Goal: Task Accomplishment & Management: Use online tool/utility

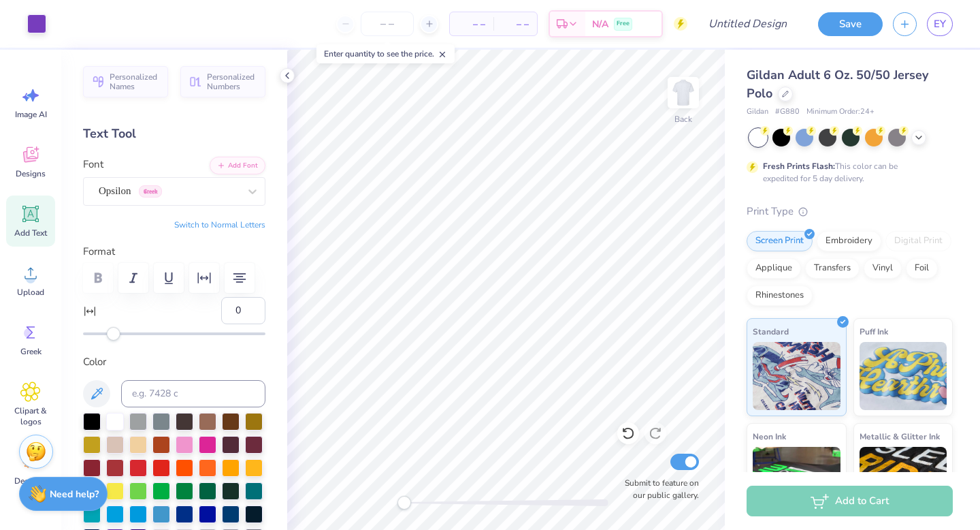
scroll to position [263, 0]
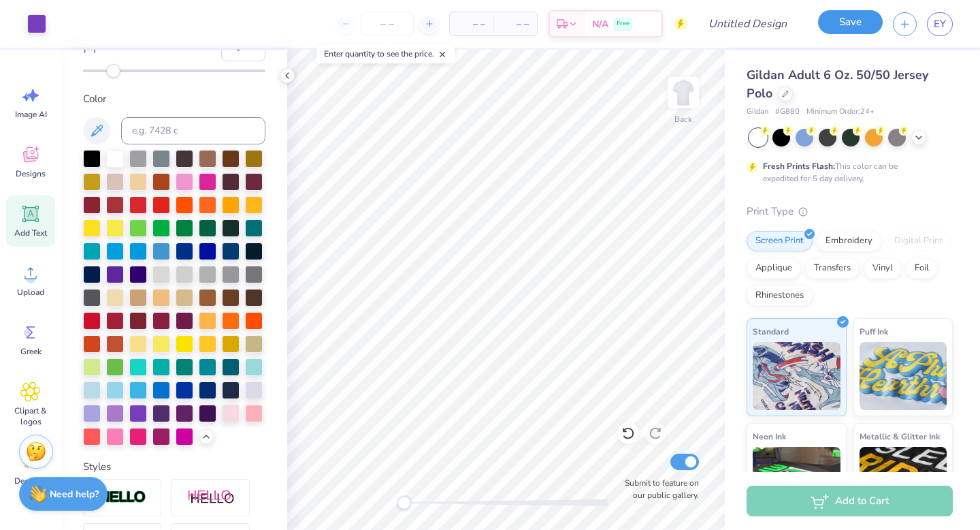
click at [842, 26] on button "Save" at bounding box center [850, 22] width 65 height 24
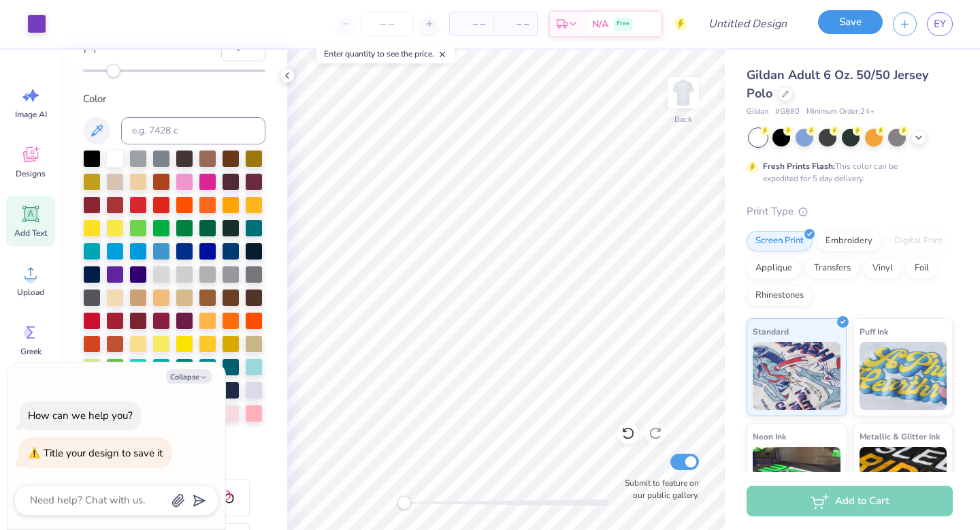
click at [842, 26] on button "Save" at bounding box center [850, 22] width 65 height 24
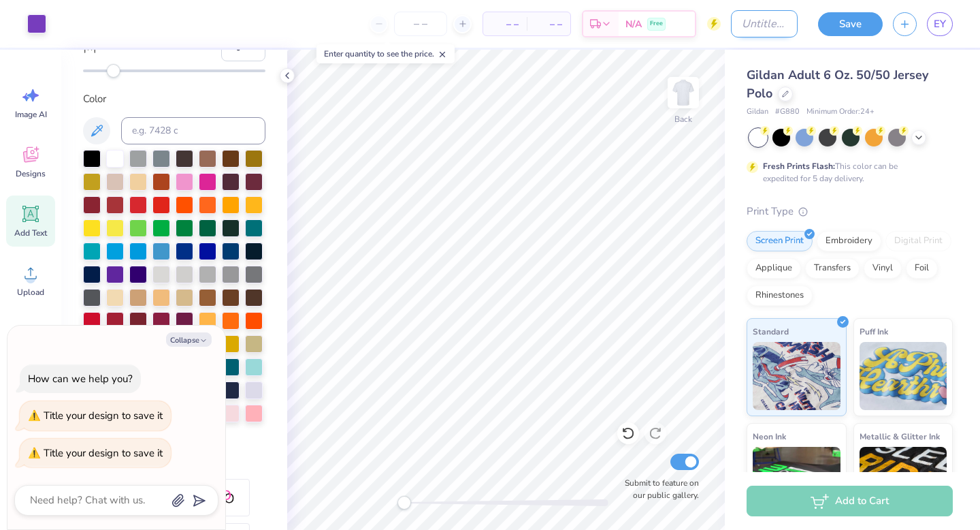
type textarea "x"
click at [737, 31] on input "Design Title" at bounding box center [764, 23] width 67 height 27
type input "fall rush"
type textarea "x"
type input "fall rush"
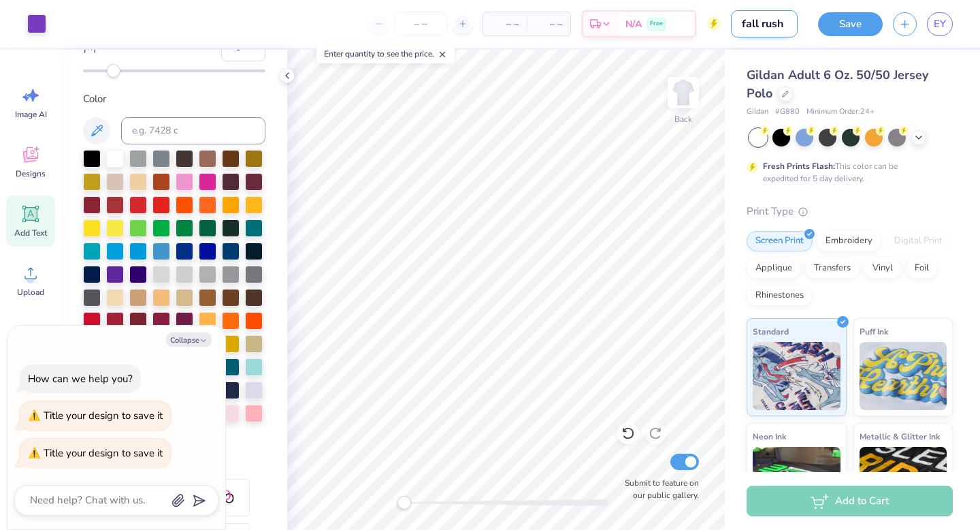
type textarea "x"
type input "fall rush 2"
type textarea "x"
type input "fall rush 20"
type textarea "x"
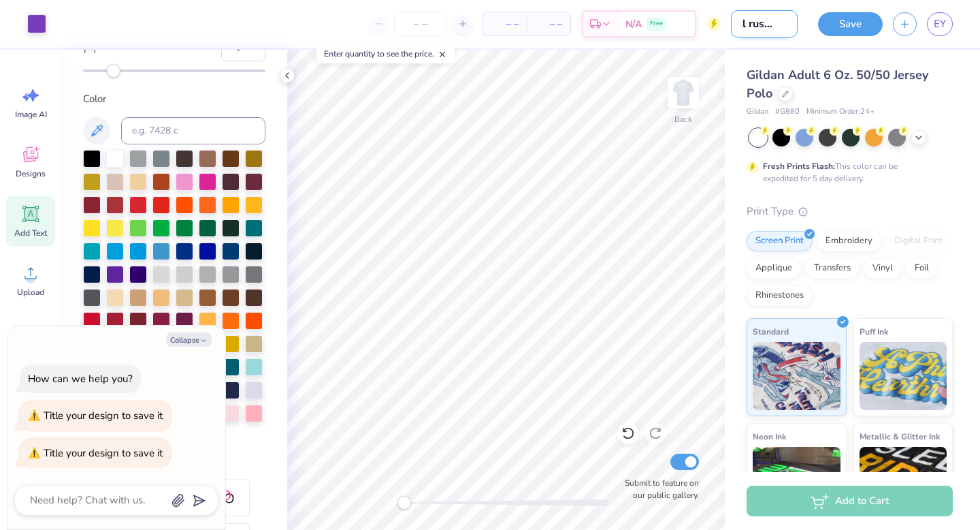
type input "fall rush 202"
type textarea "x"
type input "fall rush 2025"
type textarea "x"
type input "fall rush 20255"
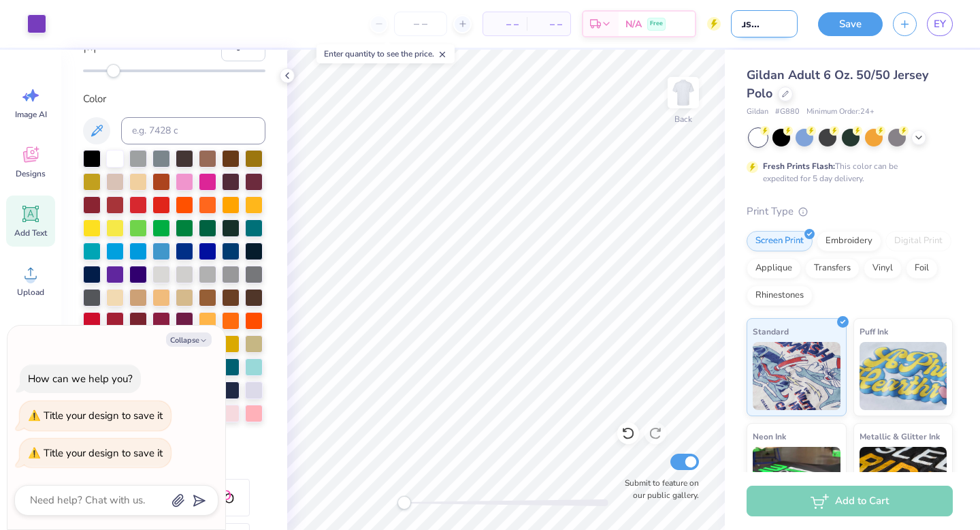
type textarea "x"
type input "fall rush 20255"
click at [842, 30] on button "Save" at bounding box center [850, 22] width 65 height 24
type textarea "x"
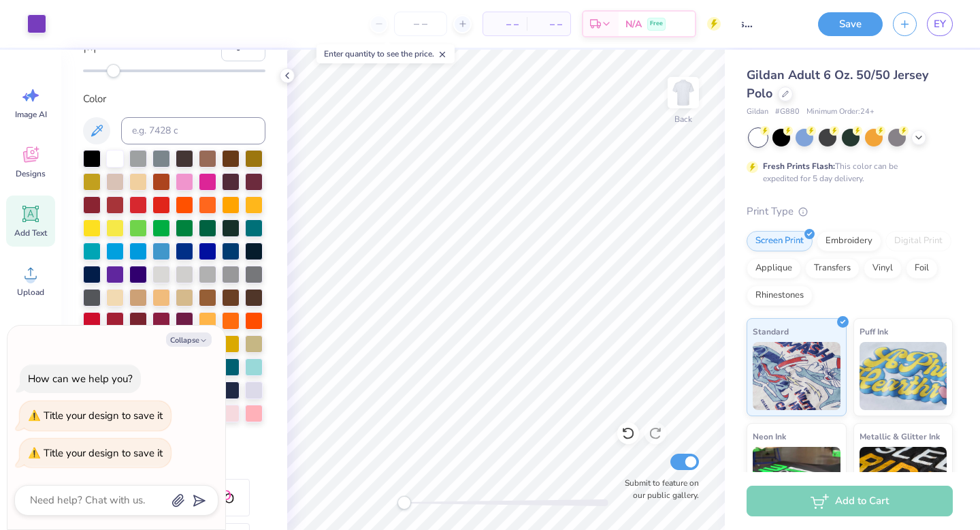
scroll to position [0, 0]
click at [430, 27] on input "number" at bounding box center [420, 24] width 53 height 25
type input "80"
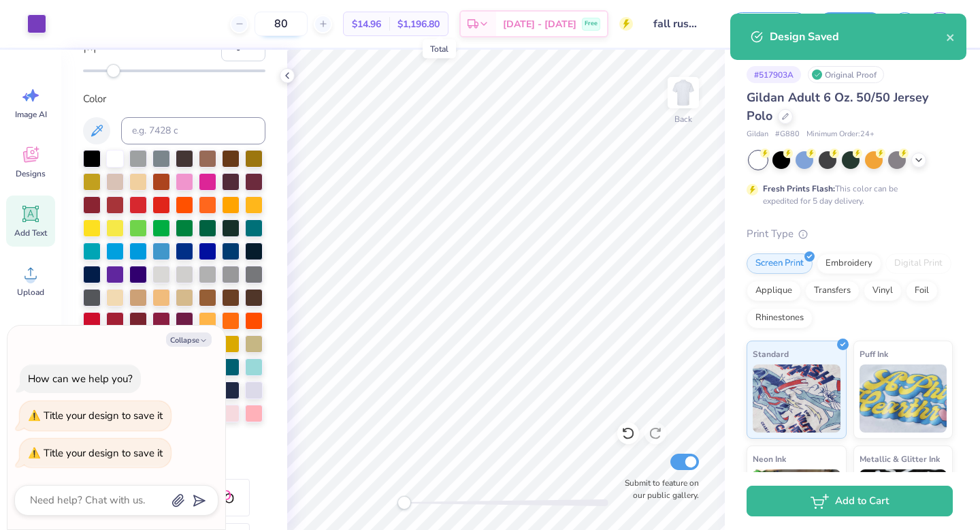
type textarea "x"
type input "80"
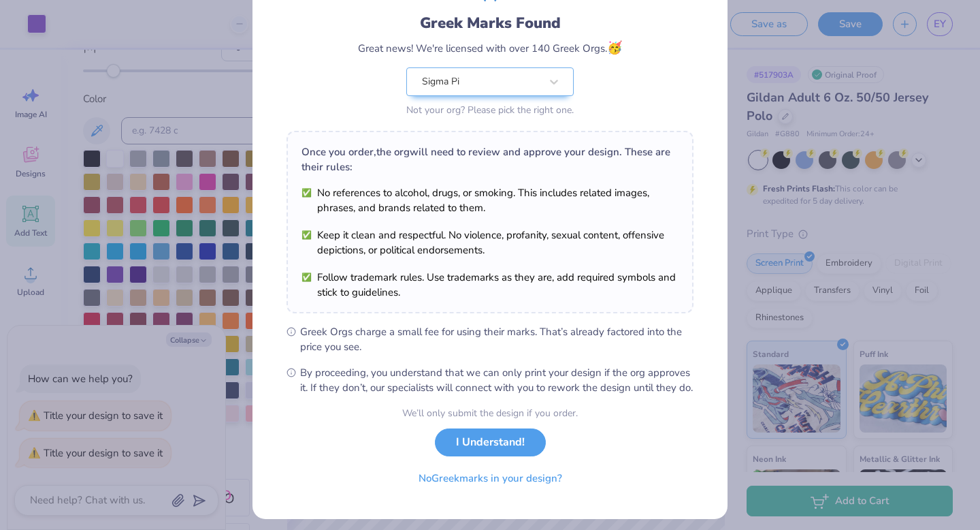
scroll to position [108, 0]
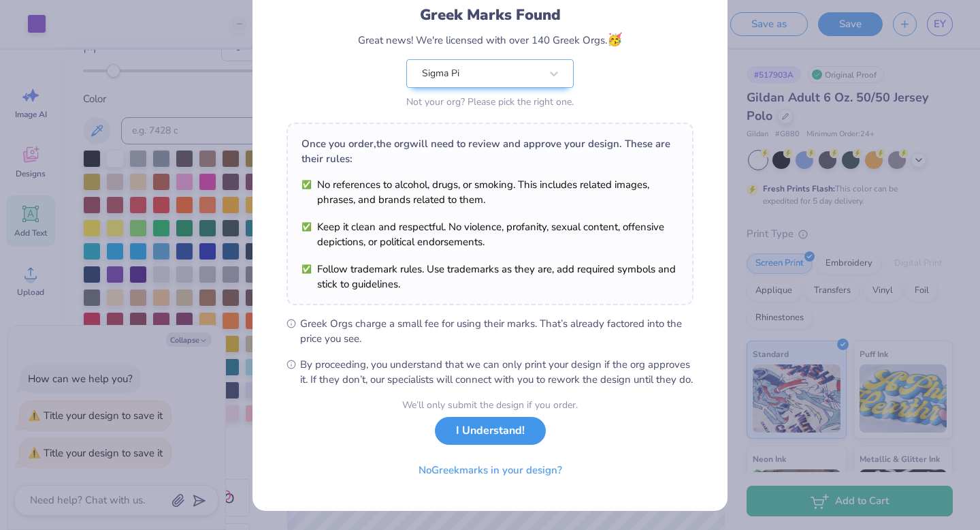
click at [514, 430] on button "I Understand!" at bounding box center [490, 431] width 111 height 28
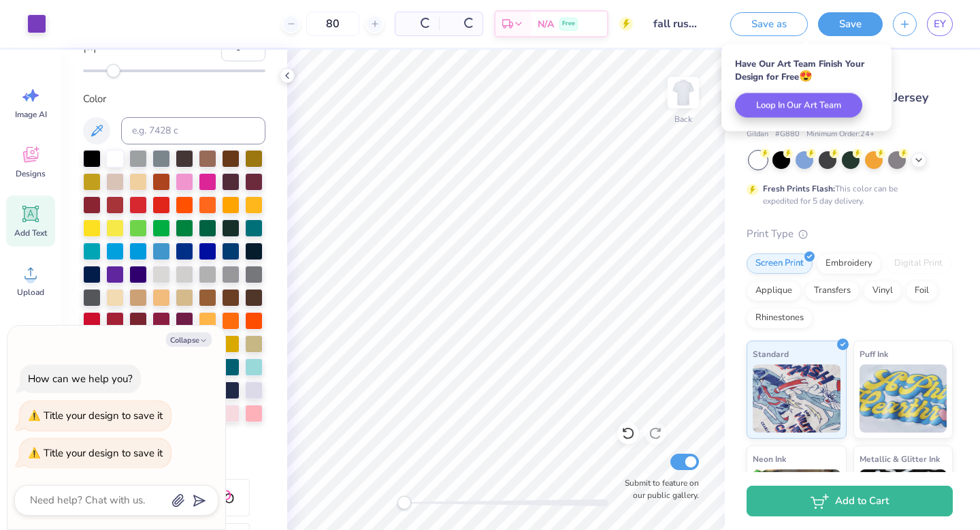
scroll to position [0, 0]
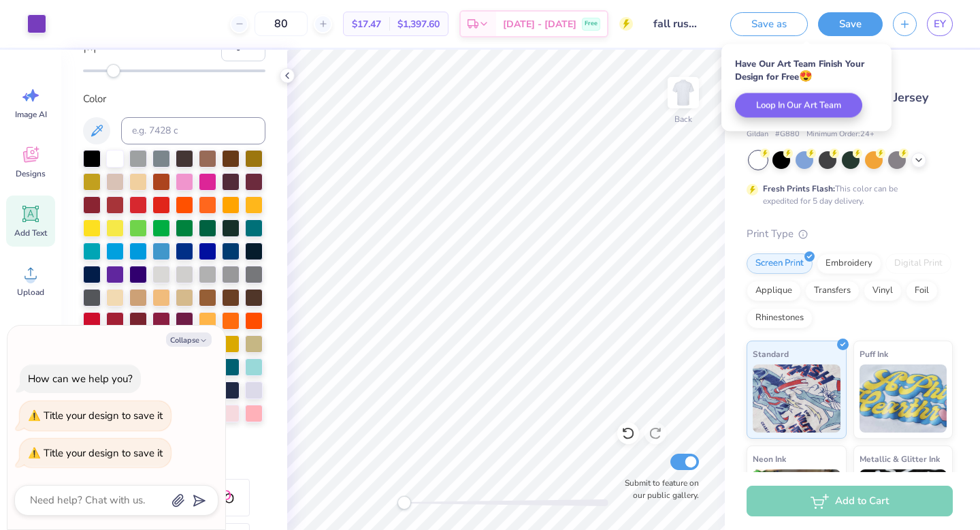
type textarea "x"
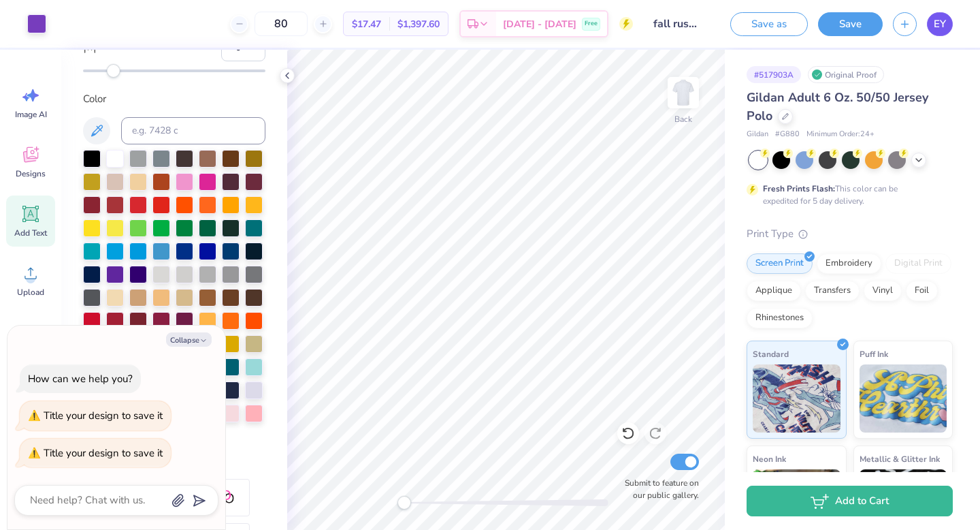
click at [935, 16] on span "EY" at bounding box center [940, 24] width 12 height 16
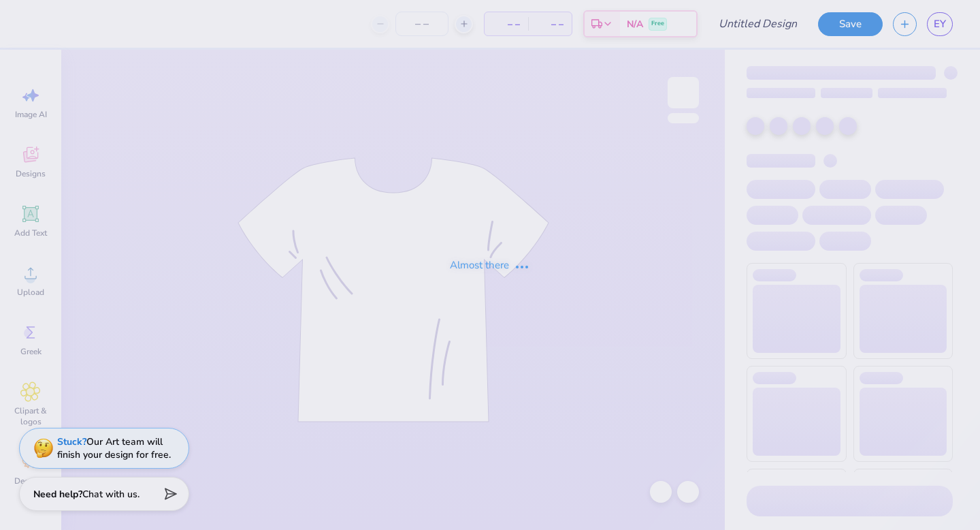
type input "[PERSON_NAME] : [GEOGRAPHIC_DATA][PERSON_NAME]"
type input "24"
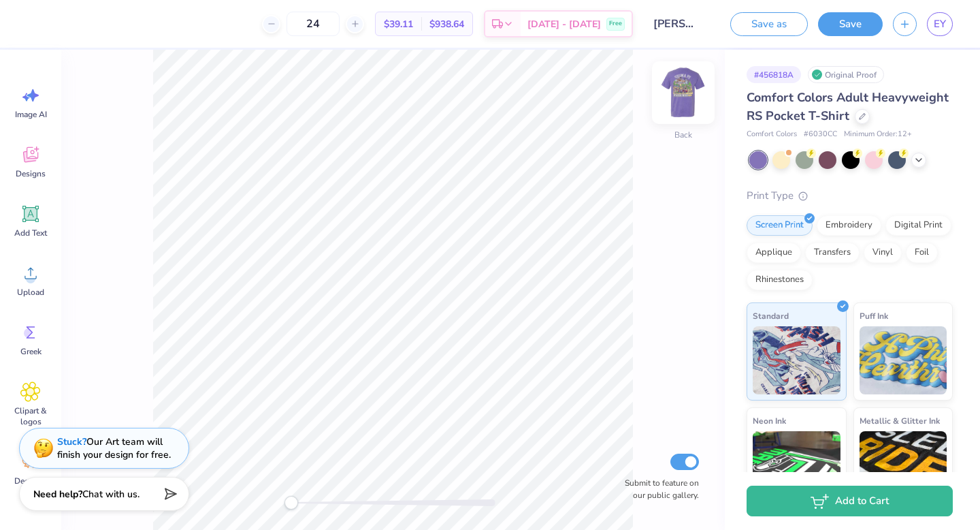
click at [679, 93] on img at bounding box center [683, 92] width 54 height 54
click at [690, 100] on img at bounding box center [683, 92] width 54 height 54
click at [686, 93] on img at bounding box center [683, 92] width 54 height 54
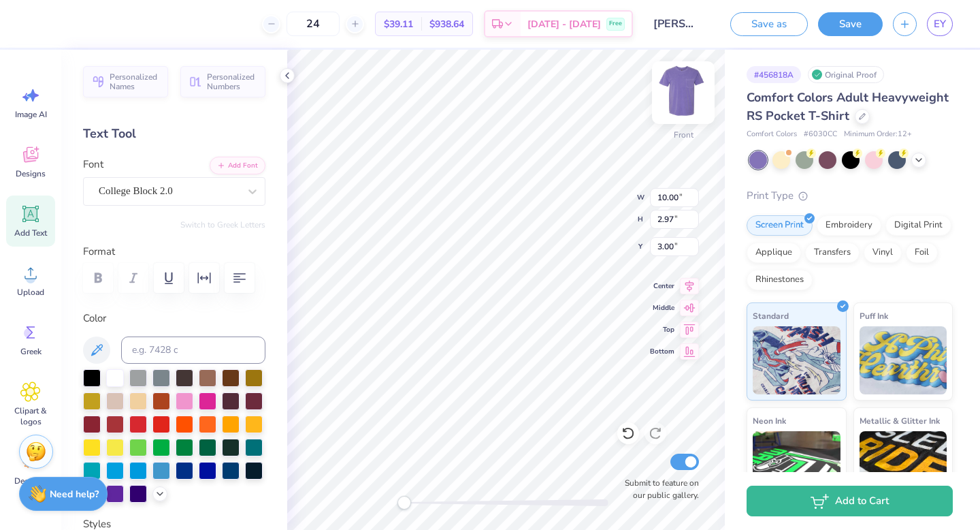
click at [693, 108] on img at bounding box center [683, 92] width 54 height 54
click at [678, 101] on img at bounding box center [683, 92] width 54 height 54
click at [35, 220] on icon at bounding box center [30, 214] width 16 height 16
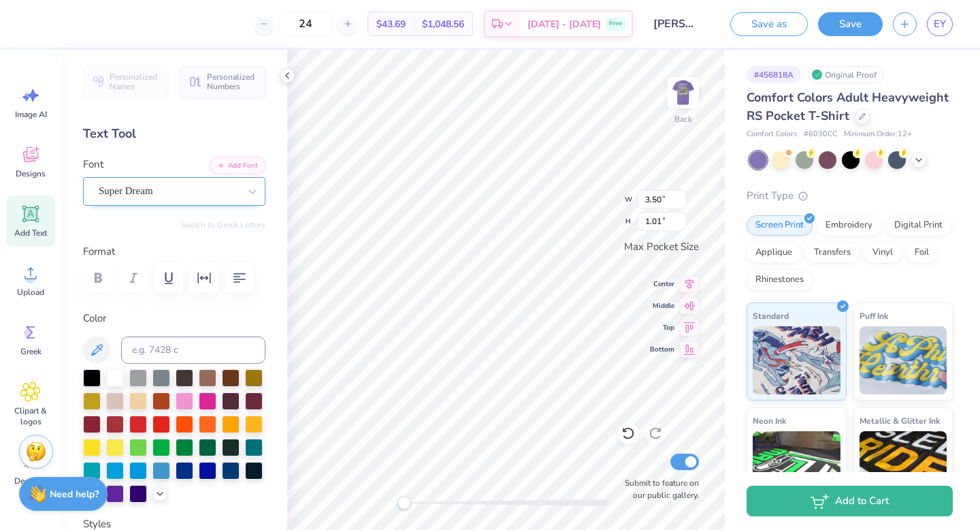
click at [225, 183] on div "Super Dream" at bounding box center [168, 190] width 143 height 21
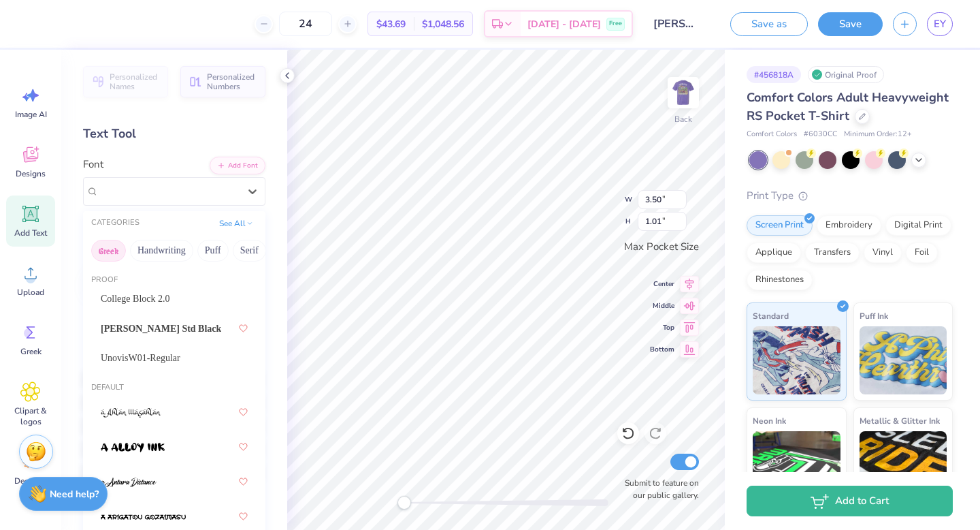
click at [112, 257] on button "Greek" at bounding box center [108, 251] width 35 height 22
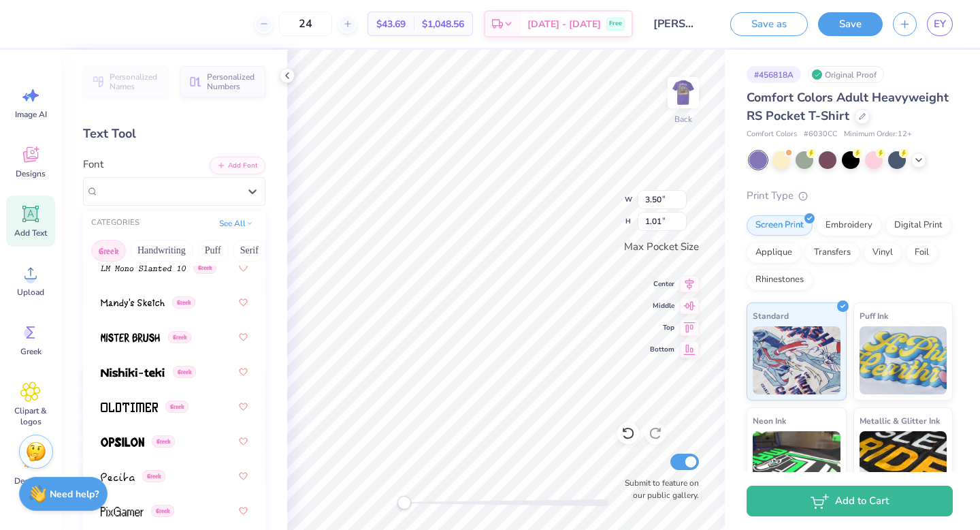
scroll to position [951, 0]
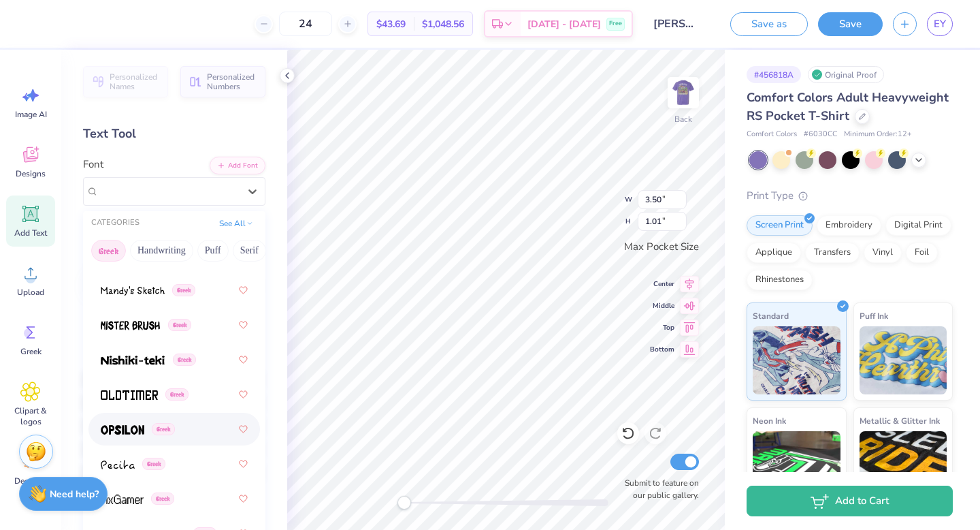
click at [118, 430] on img at bounding box center [123, 430] width 44 height 10
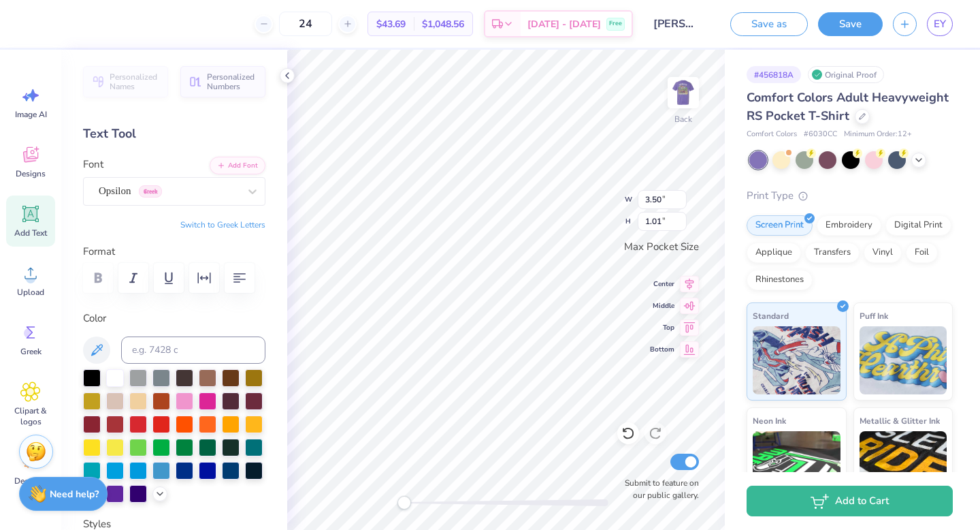
click at [240, 228] on button "Switch to Greek Letters" at bounding box center [222, 224] width 85 height 11
type textarea "Τ"
type textarea "σπ"
click at [152, 188] on div "Opsilon Greek" at bounding box center [168, 190] width 143 height 21
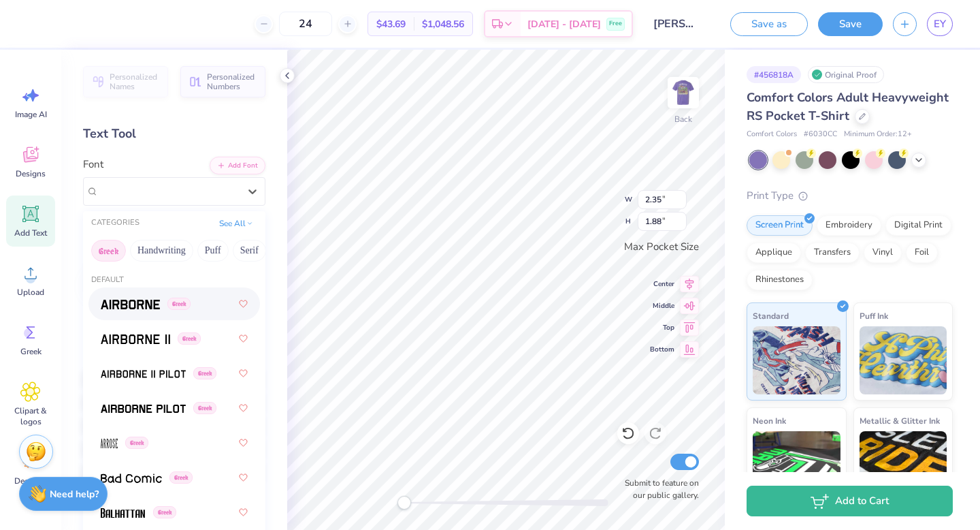
click at [131, 295] on div "Greek" at bounding box center [174, 303] width 147 height 25
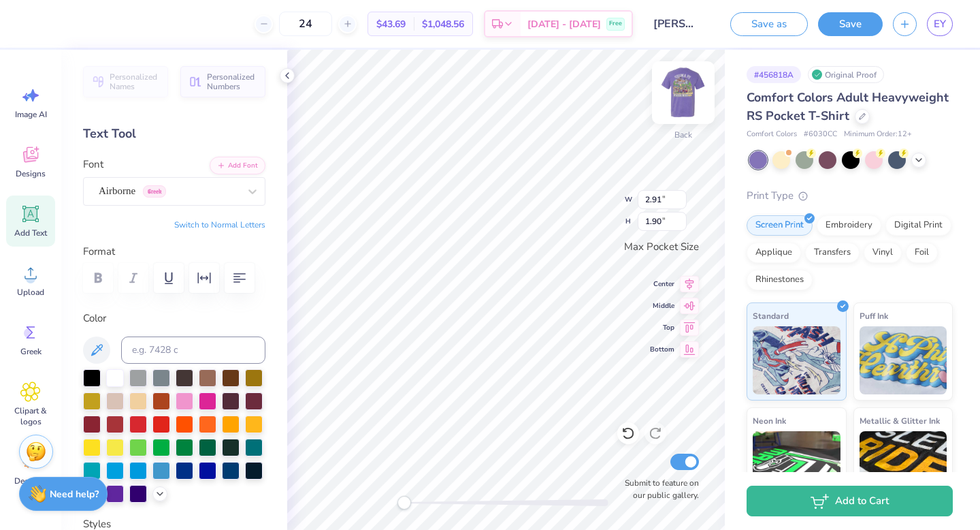
click at [683, 90] on img at bounding box center [683, 92] width 54 height 54
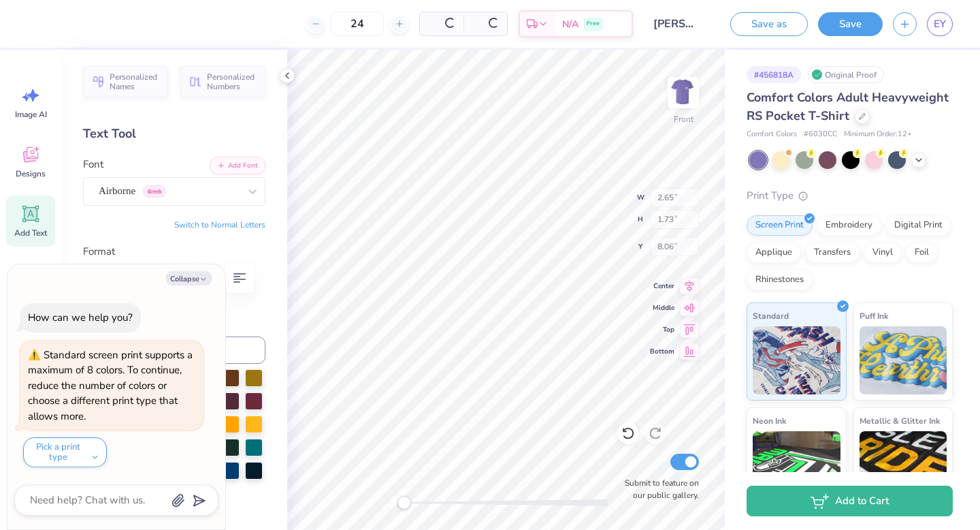
type input "2.65"
type input "1.73"
click at [677, 107] on img at bounding box center [683, 92] width 54 height 54
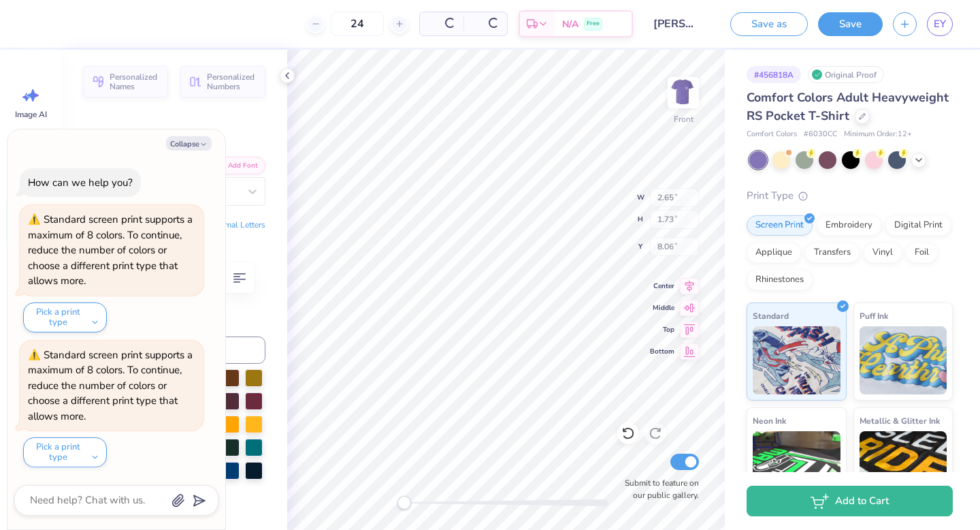
type textarea "x"
click at [688, 95] on img at bounding box center [683, 92] width 54 height 54
click at [290, 76] on icon at bounding box center [287, 75] width 11 height 11
type input "2.58"
type input "1.68"
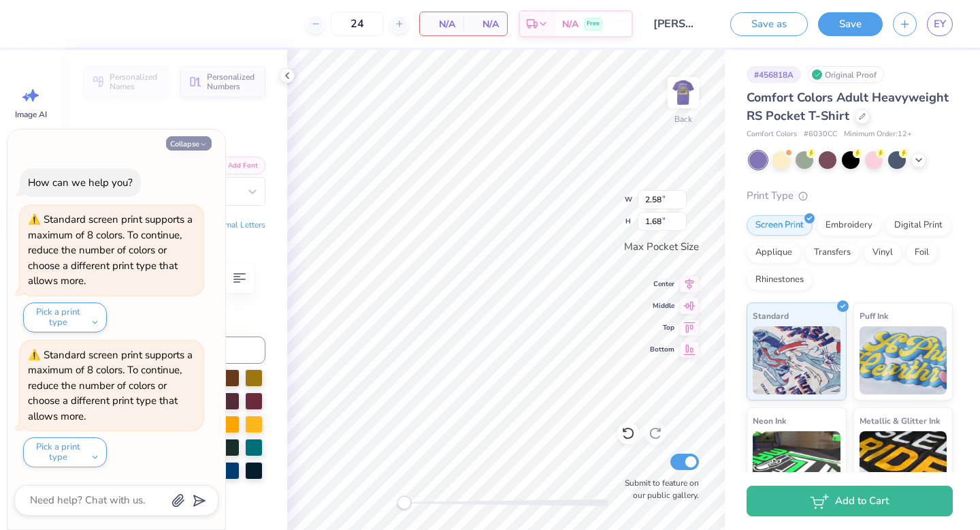
click at [203, 146] on icon "button" at bounding box center [203, 144] width 8 height 8
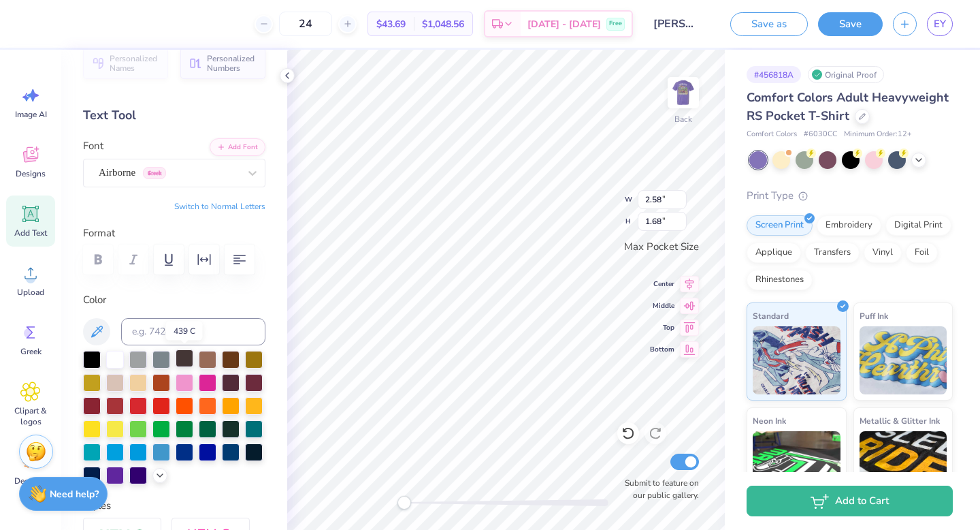
scroll to position [19, 0]
click at [140, 356] on div at bounding box center [138, 358] width 18 height 18
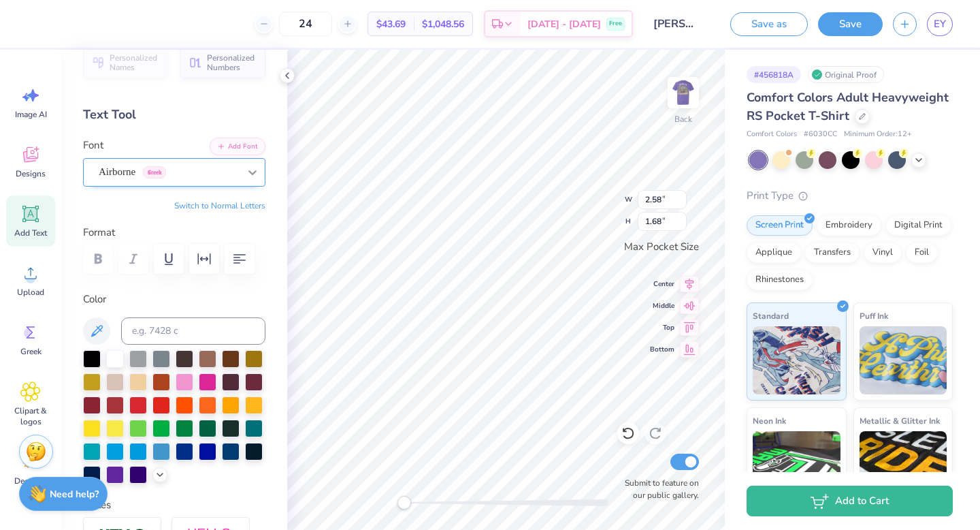
click at [248, 171] on icon at bounding box center [253, 172] width 14 height 14
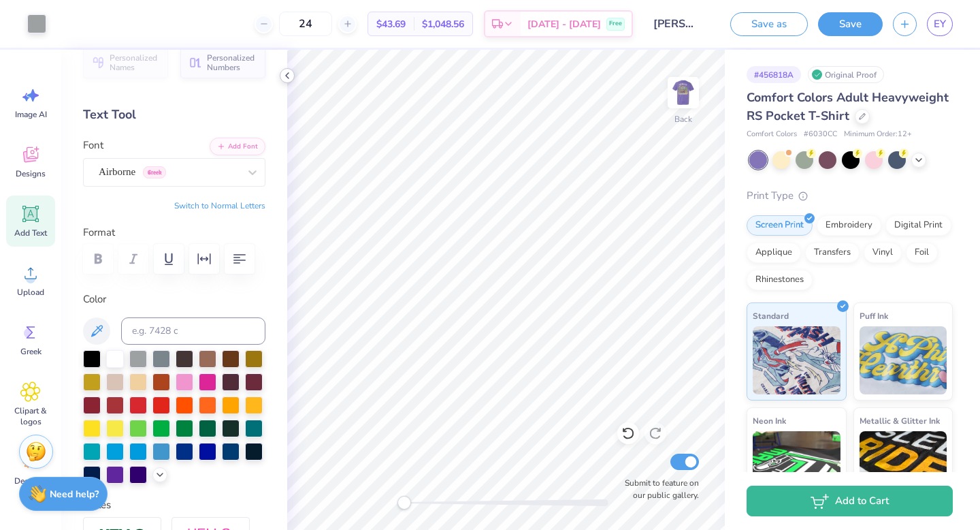
click at [288, 78] on polyline at bounding box center [287, 75] width 3 height 5
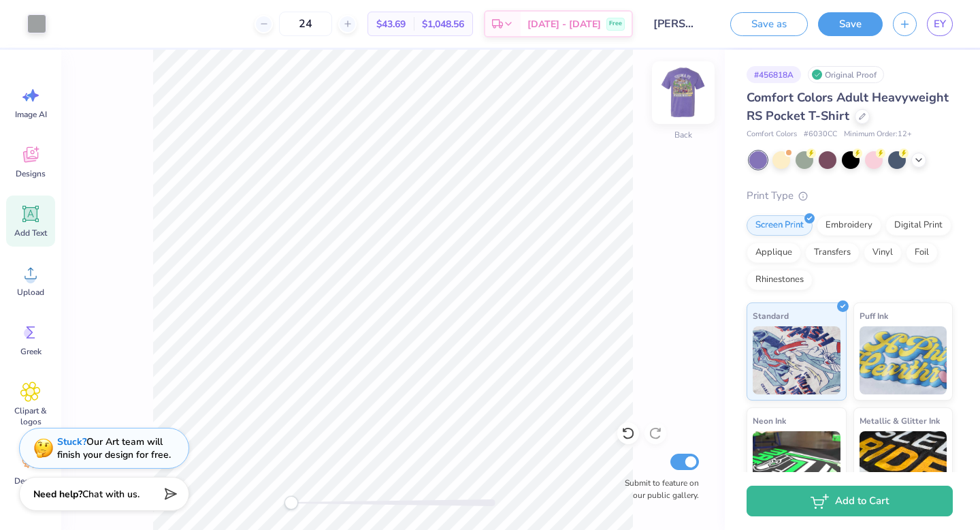
click at [679, 106] on img at bounding box center [683, 92] width 54 height 54
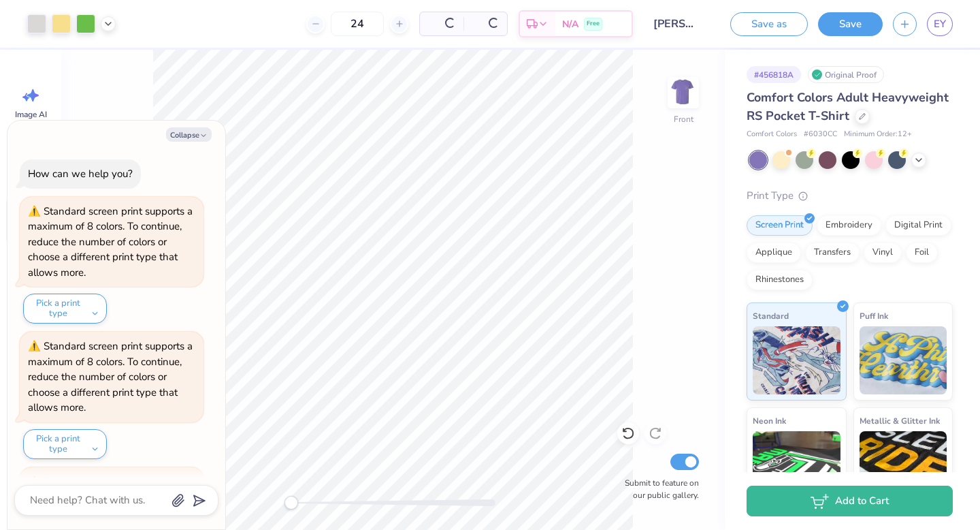
scroll to position [127, 0]
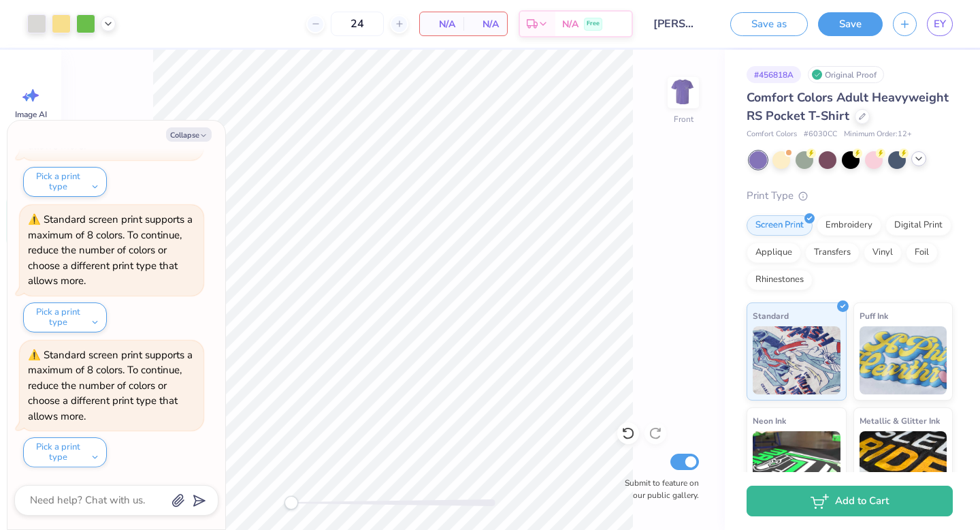
click at [921, 164] on icon at bounding box center [919, 158] width 11 height 11
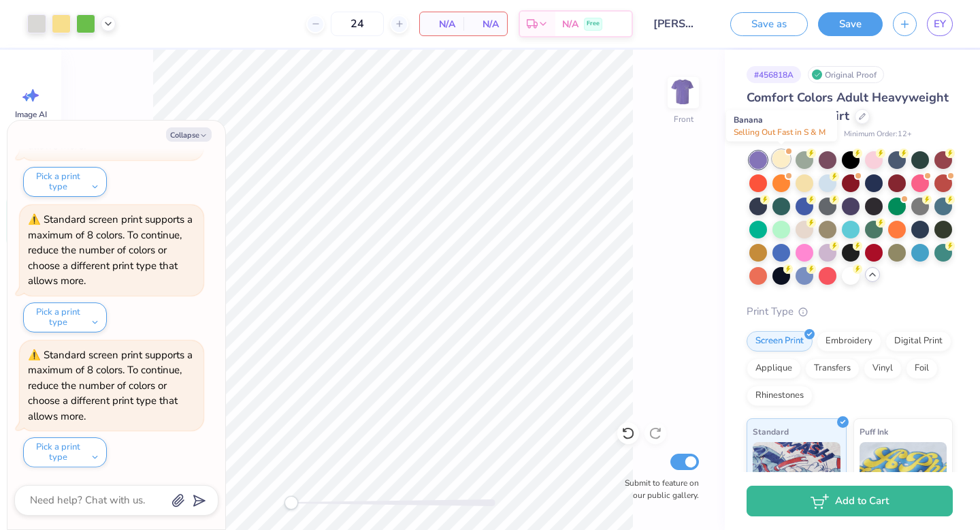
click at [784, 163] on div at bounding box center [782, 159] width 18 height 18
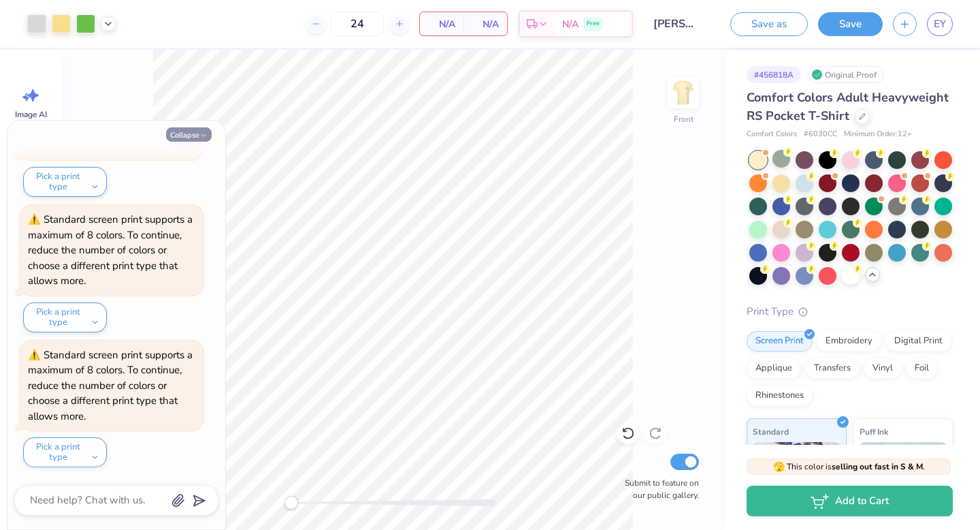
scroll to position [524, 0]
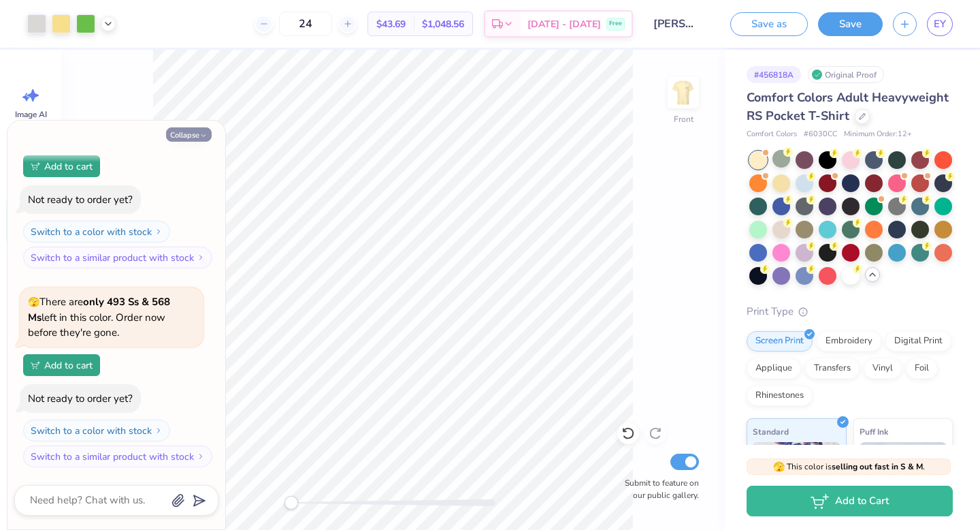
click at [191, 131] on button "Collapse" at bounding box center [189, 134] width 46 height 14
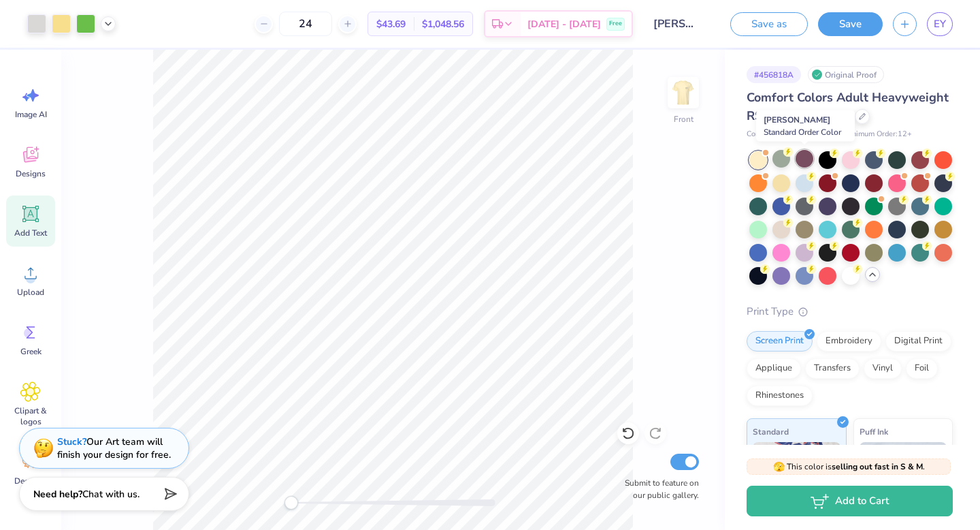
click at [805, 167] on div at bounding box center [805, 159] width 18 height 18
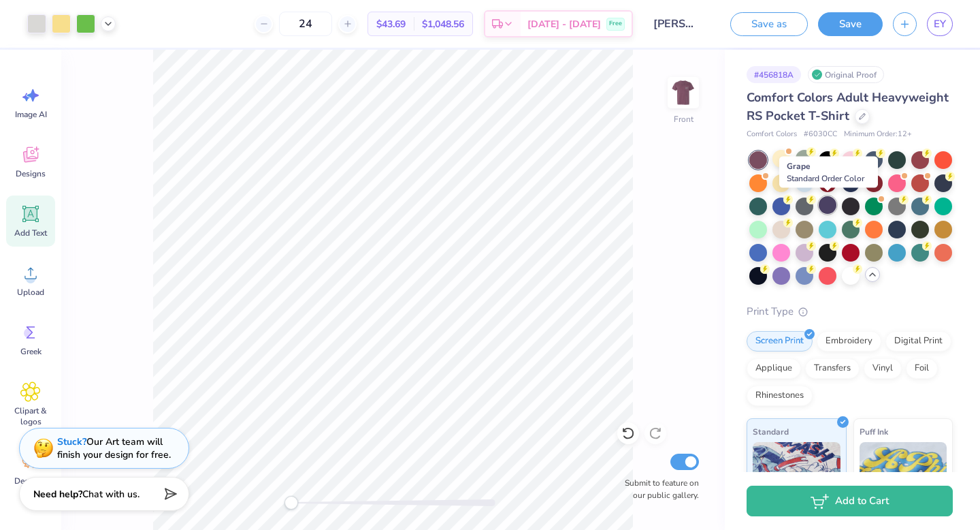
click at [825, 206] on div at bounding box center [828, 205] width 18 height 18
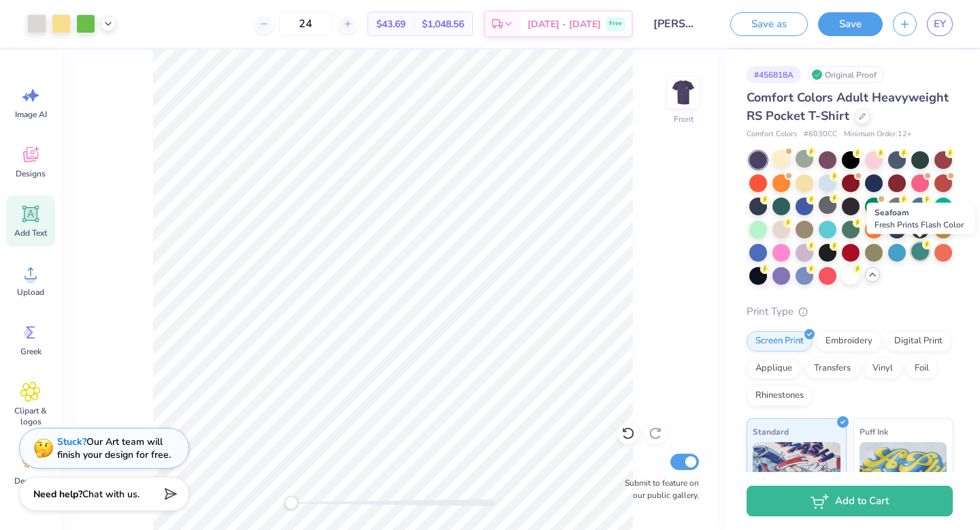
click at [922, 255] on div at bounding box center [921, 251] width 18 height 18
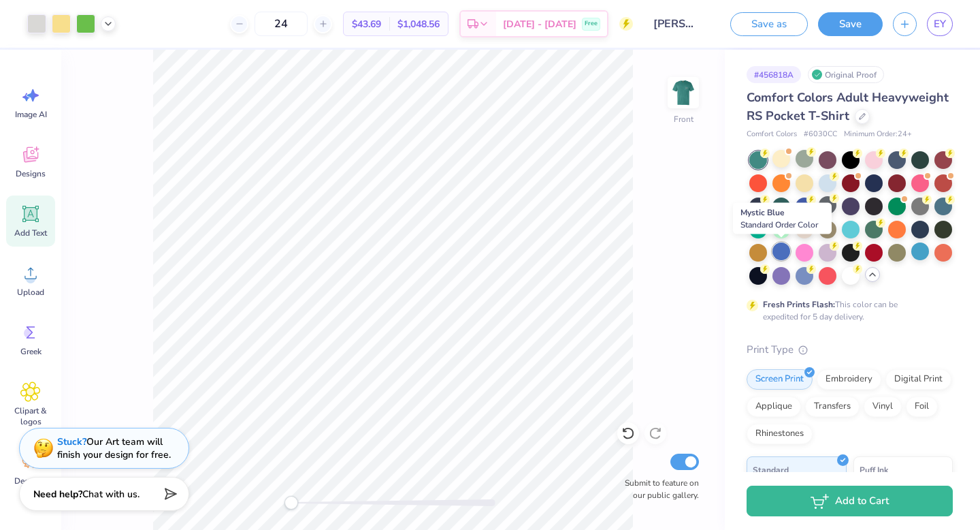
click at [790, 253] on div at bounding box center [782, 251] width 18 height 18
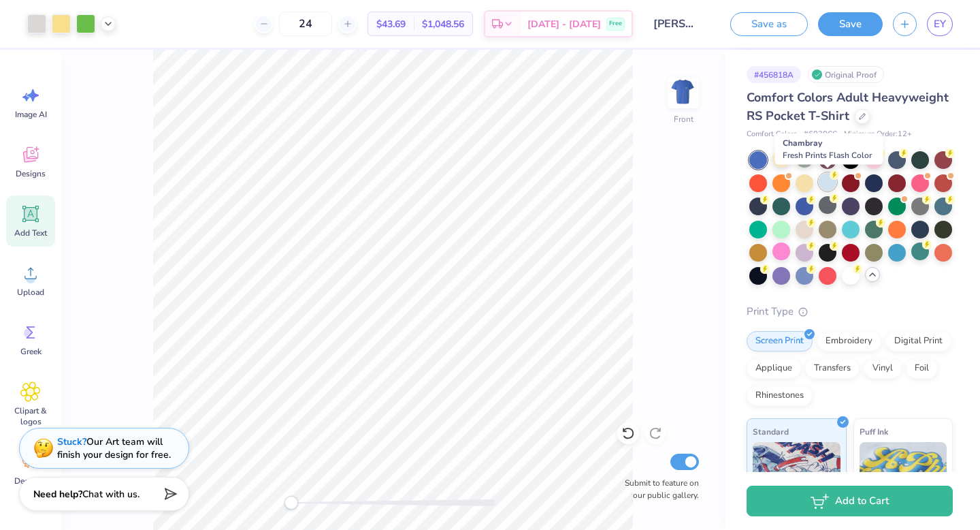
click at [832, 182] on div at bounding box center [828, 182] width 18 height 18
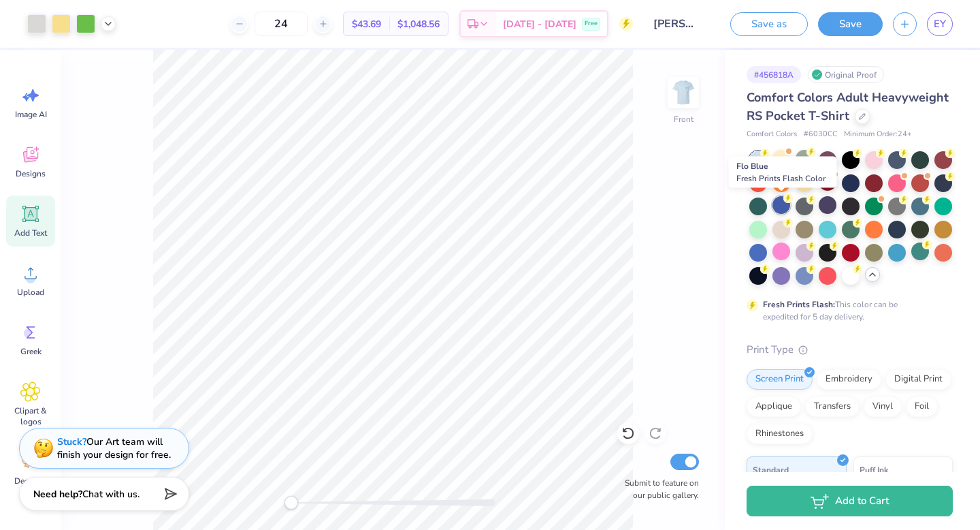
click at [784, 203] on div at bounding box center [782, 205] width 18 height 18
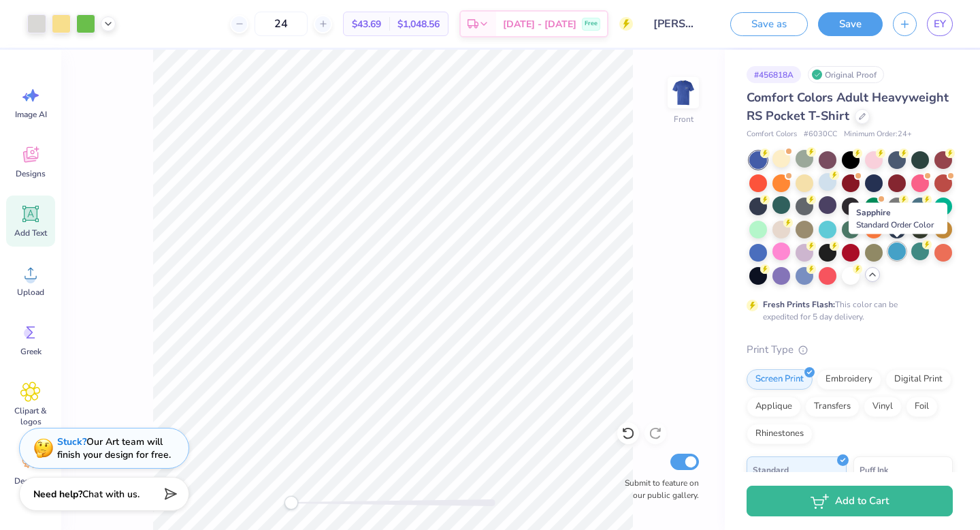
click at [896, 253] on div at bounding box center [898, 251] width 18 height 18
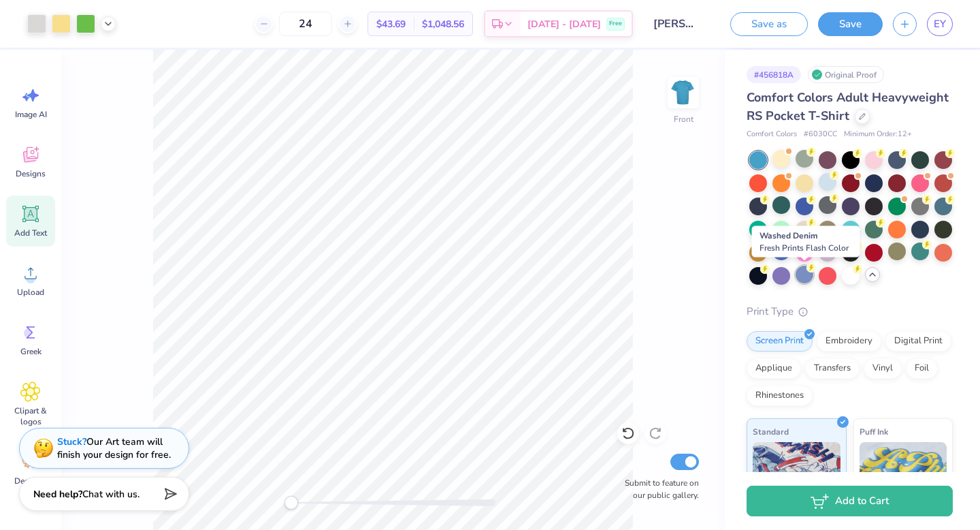
click at [801, 271] on div at bounding box center [805, 275] width 18 height 18
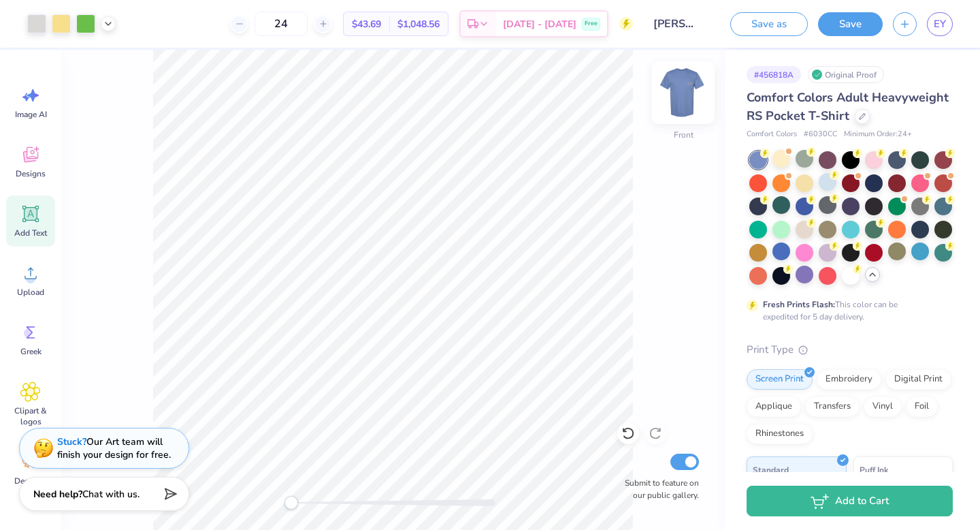
click at [686, 93] on img at bounding box center [683, 92] width 54 height 54
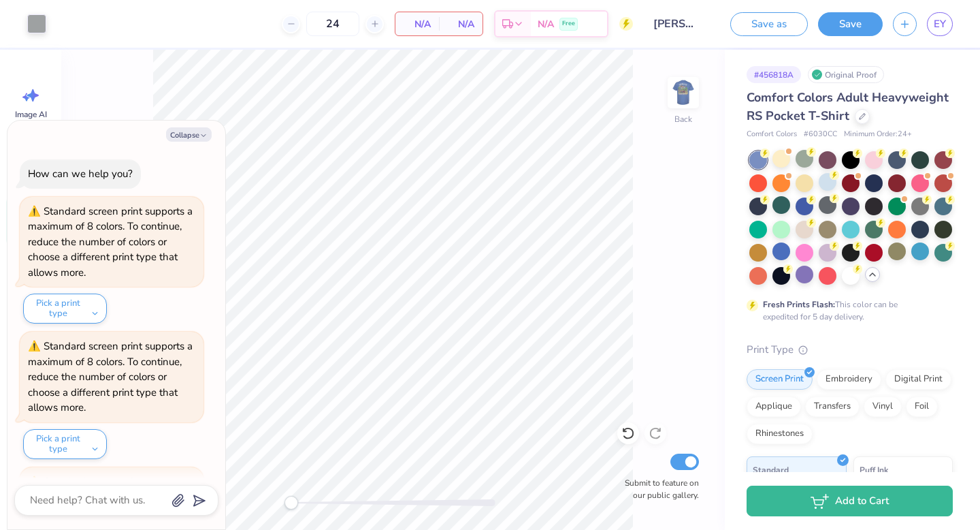
scroll to position [659, 0]
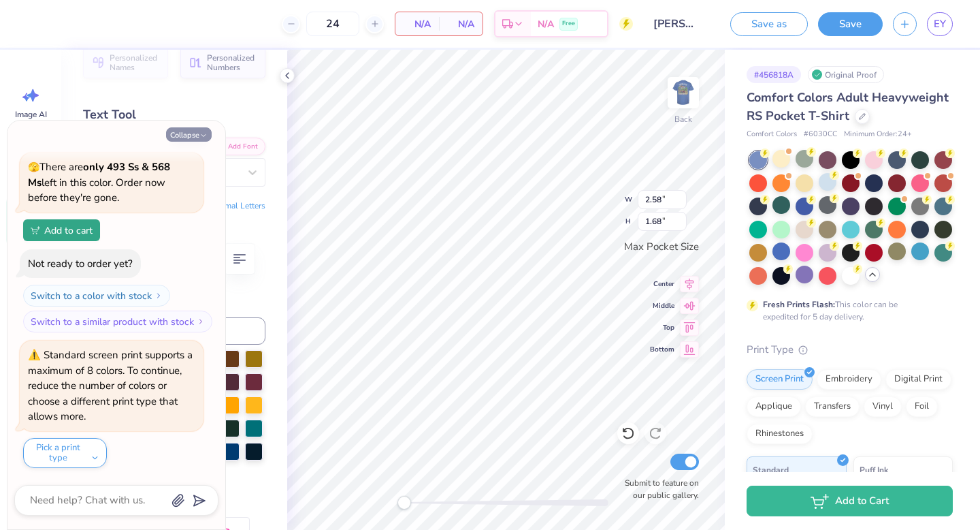
click at [184, 129] on button "Collapse" at bounding box center [189, 134] width 46 height 14
type textarea "x"
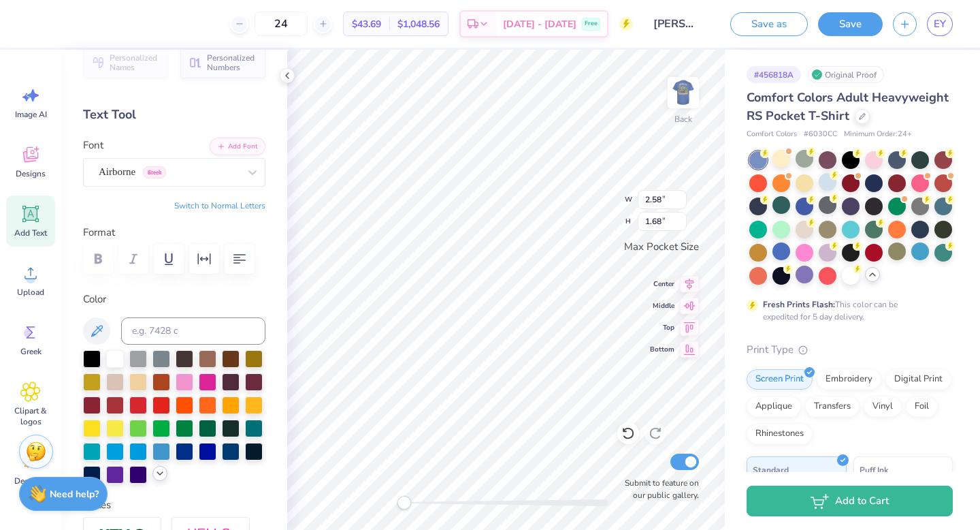
click at [159, 475] on icon at bounding box center [160, 473] width 11 height 11
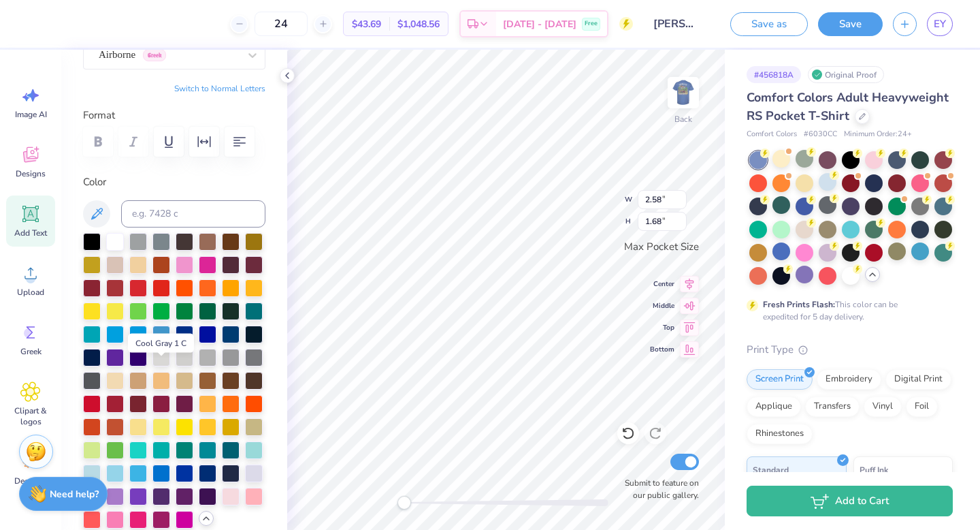
scroll to position [140, 0]
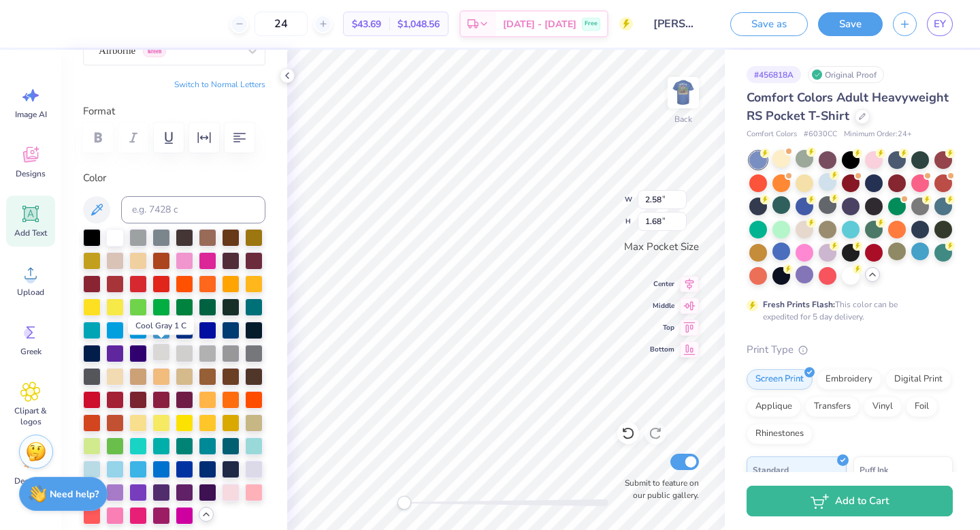
click at [165, 359] on div at bounding box center [162, 352] width 18 height 18
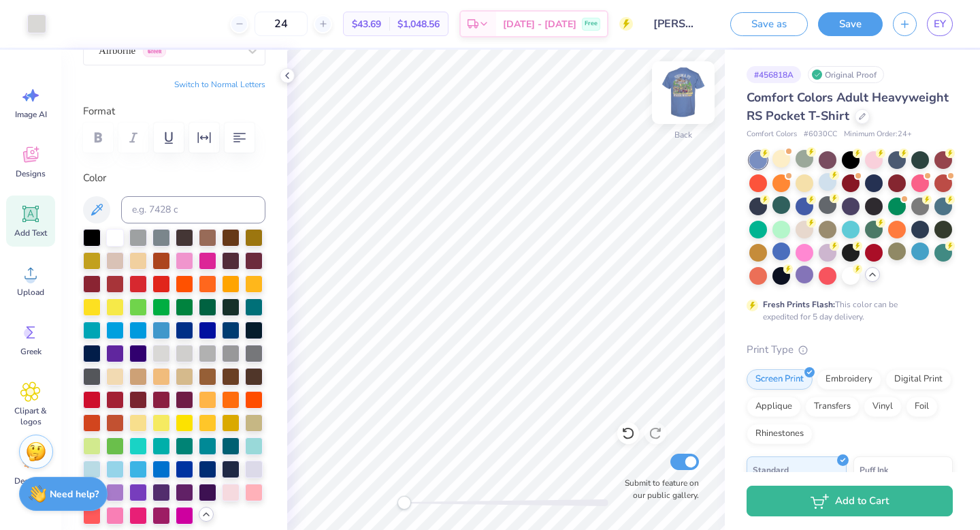
click at [683, 95] on img at bounding box center [683, 92] width 54 height 54
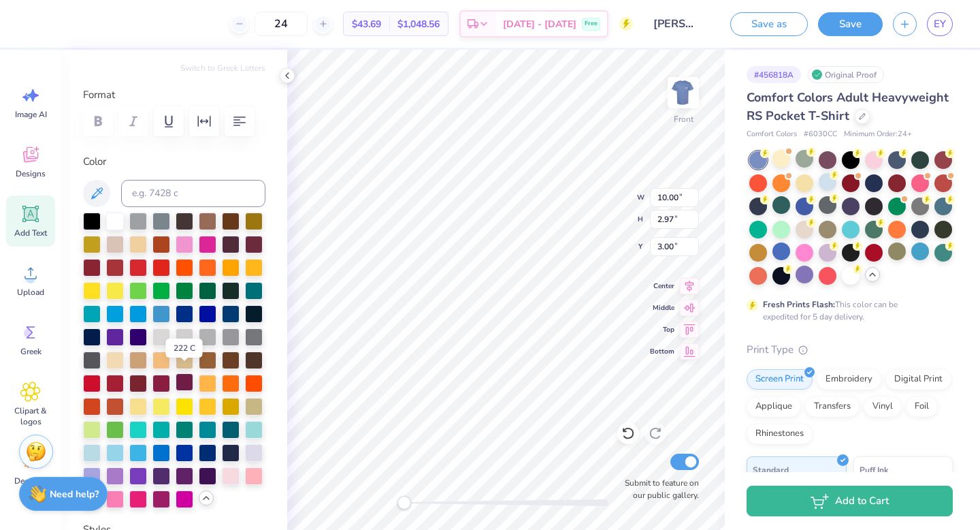
scroll to position [164, 0]
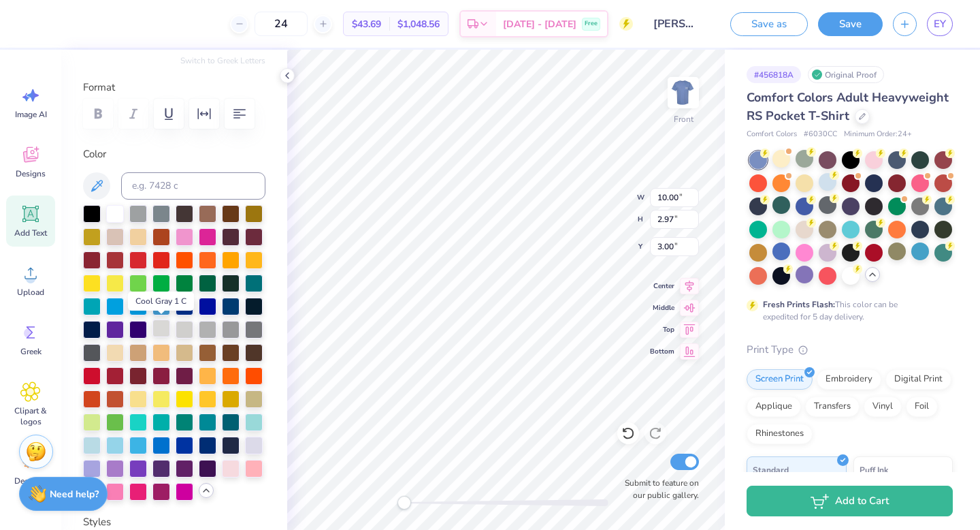
click at [165, 327] on div at bounding box center [162, 328] width 18 height 18
click at [163, 331] on div at bounding box center [162, 328] width 18 height 18
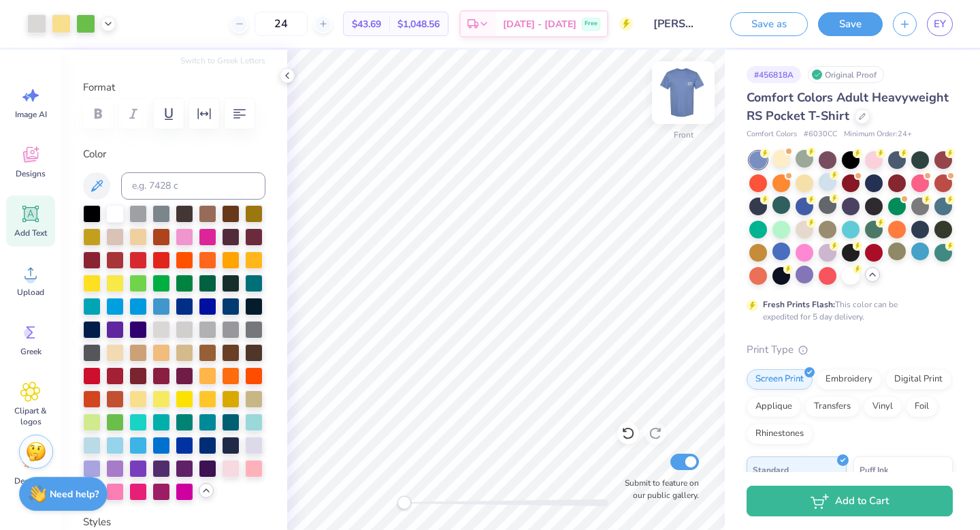
click at [685, 100] on img at bounding box center [683, 92] width 54 height 54
click at [842, 23] on button "Save" at bounding box center [850, 22] width 65 height 24
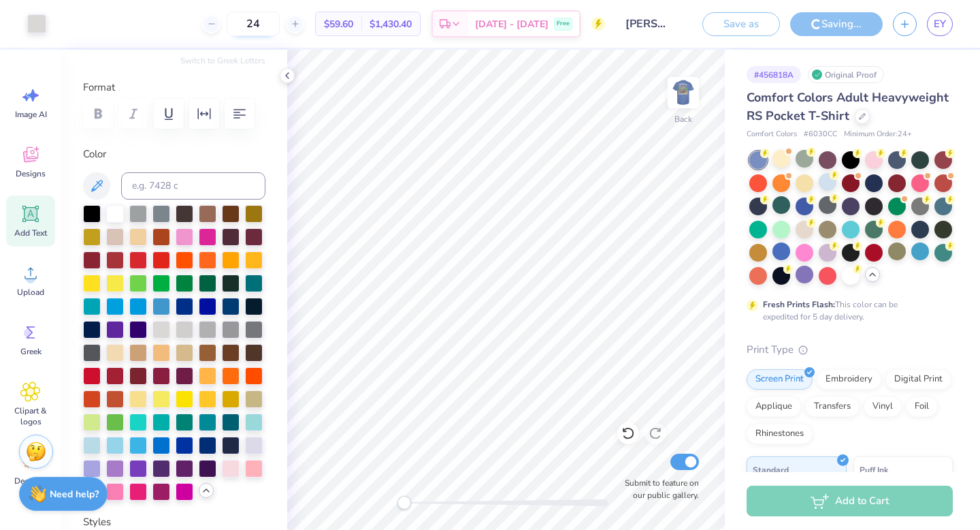
click at [278, 24] on input "24" at bounding box center [253, 24] width 53 height 25
type input "2"
type input "8"
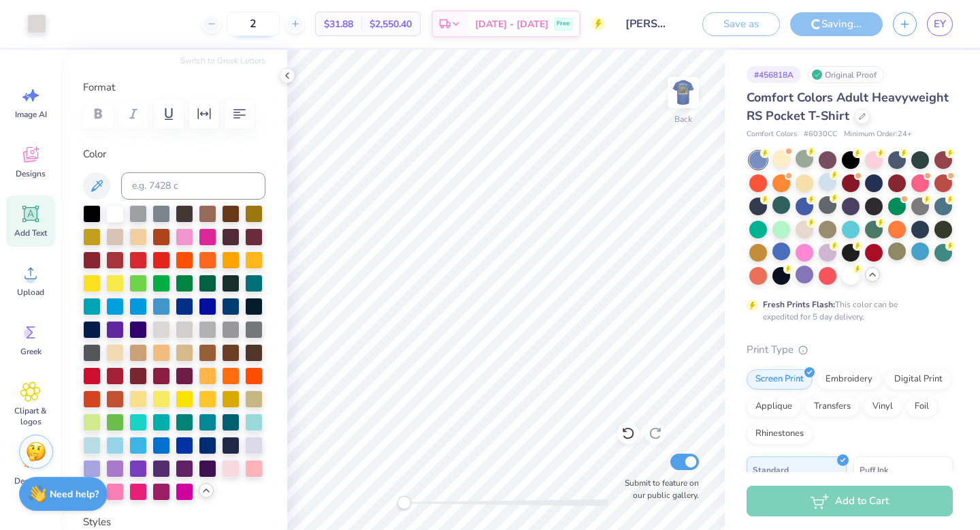
type input "24"
click at [278, 25] on input "24" at bounding box center [253, 24] width 53 height 25
click at [272, 23] on input "24" at bounding box center [253, 24] width 53 height 25
type textarea "σ"
click at [37, 223] on icon at bounding box center [30, 214] width 20 height 20
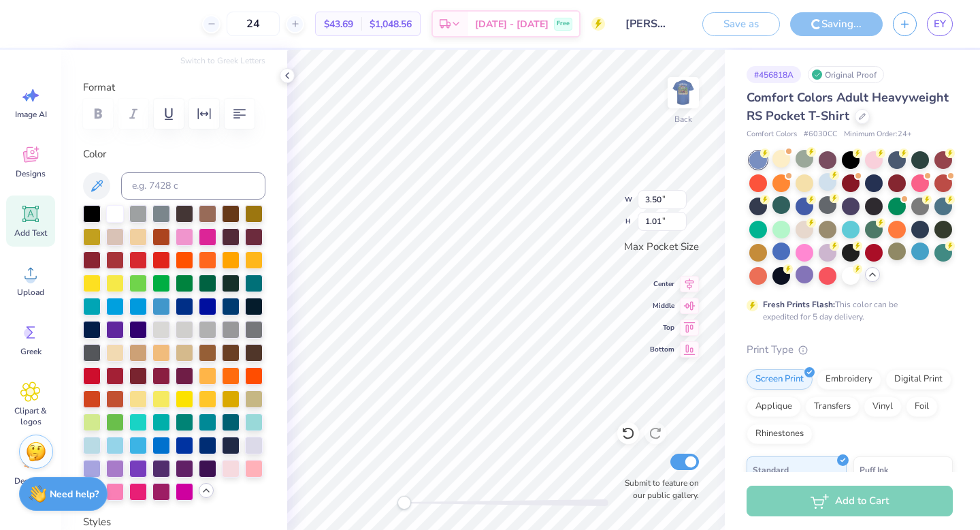
scroll to position [0, 0]
type textarea "T"
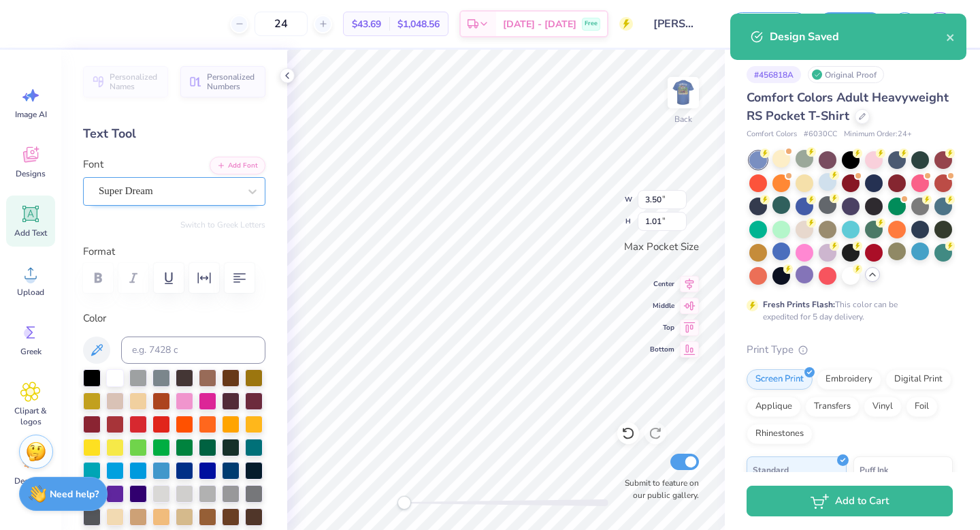
click at [194, 187] on div "Super Dream" at bounding box center [168, 190] width 143 height 21
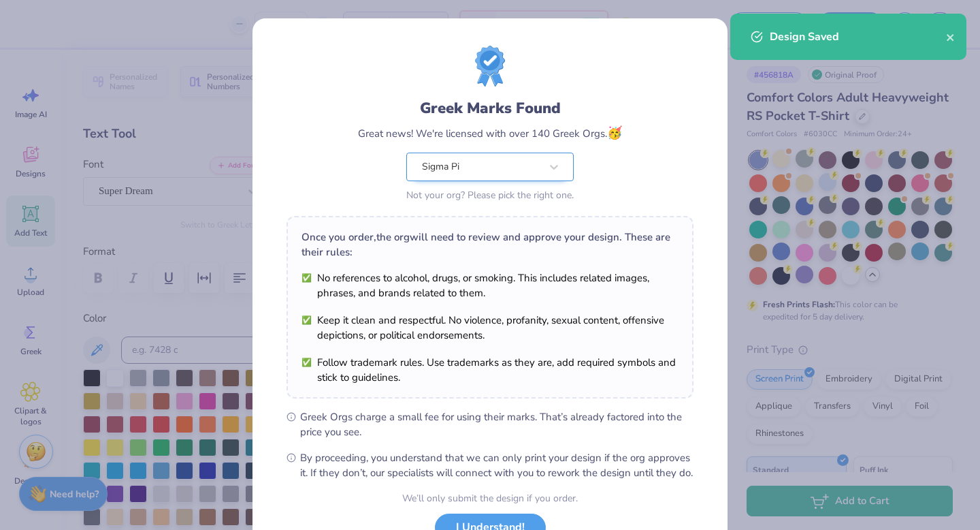
scroll to position [108, 0]
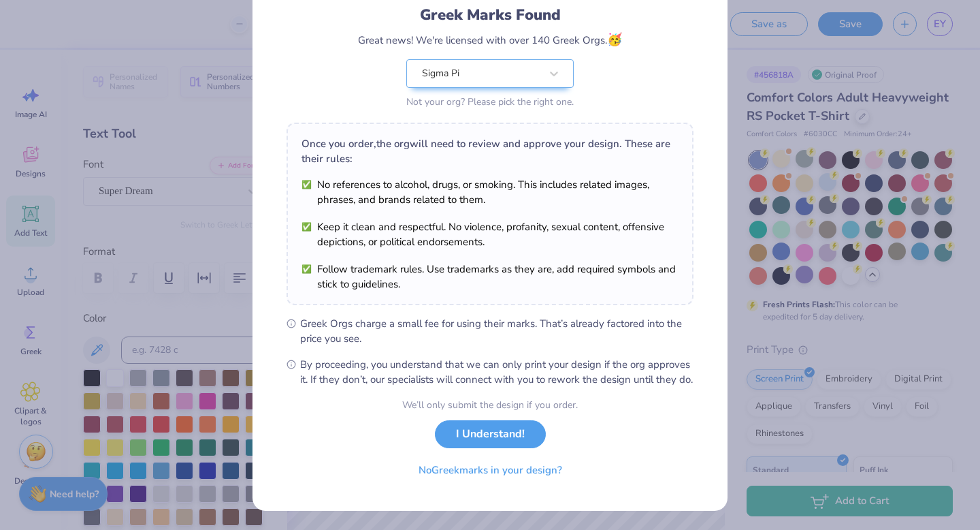
click at [526, 435] on button "I Understand!" at bounding box center [490, 434] width 111 height 28
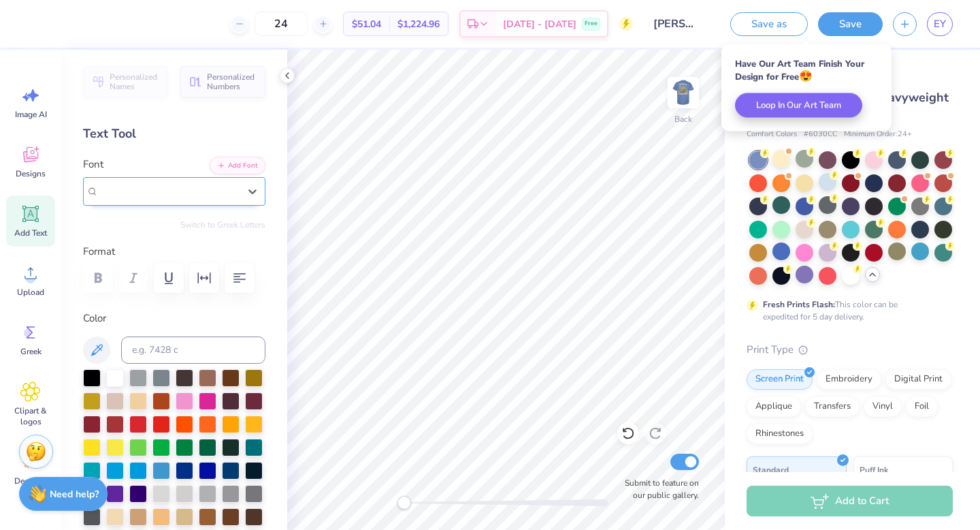
click at [236, 189] on div "Super Dream" at bounding box center [169, 191] width 140 height 16
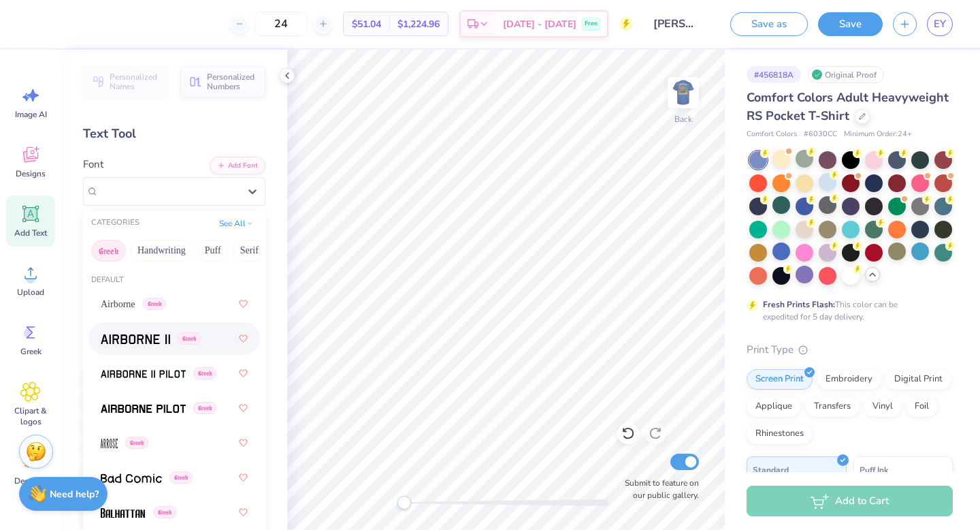
click at [140, 332] on span at bounding box center [135, 339] width 69 height 14
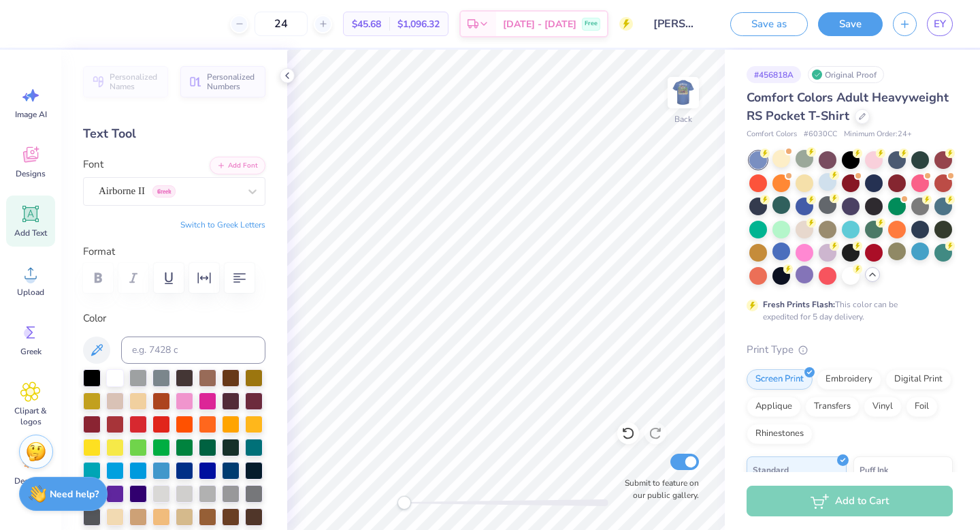
click at [40, 227] on span "Add Text" at bounding box center [30, 232] width 33 height 11
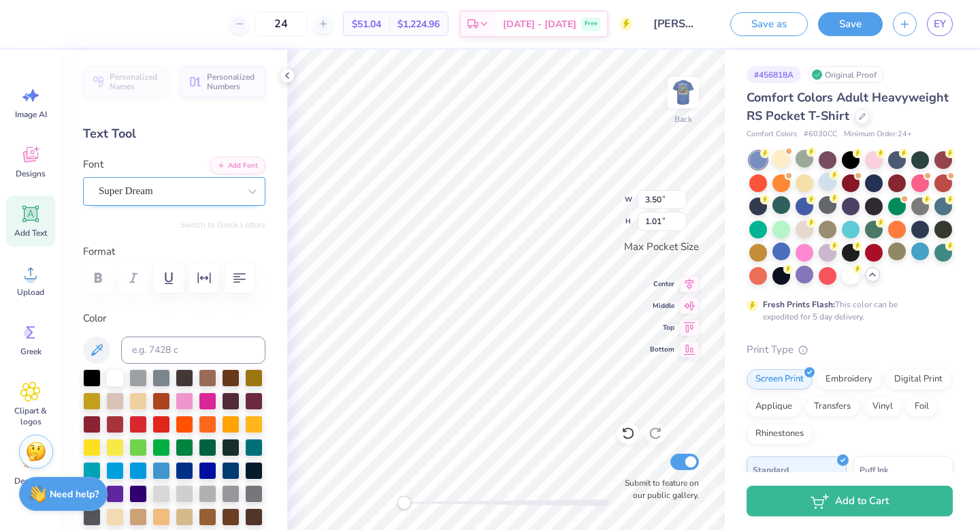
click at [146, 197] on div "Super Dream" at bounding box center [168, 190] width 143 height 21
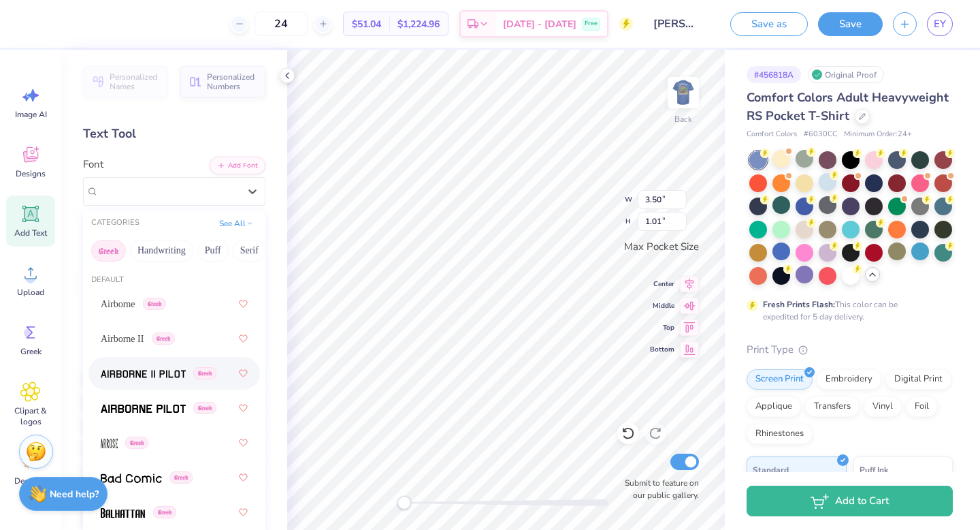
click at [139, 366] on span at bounding box center [143, 373] width 85 height 14
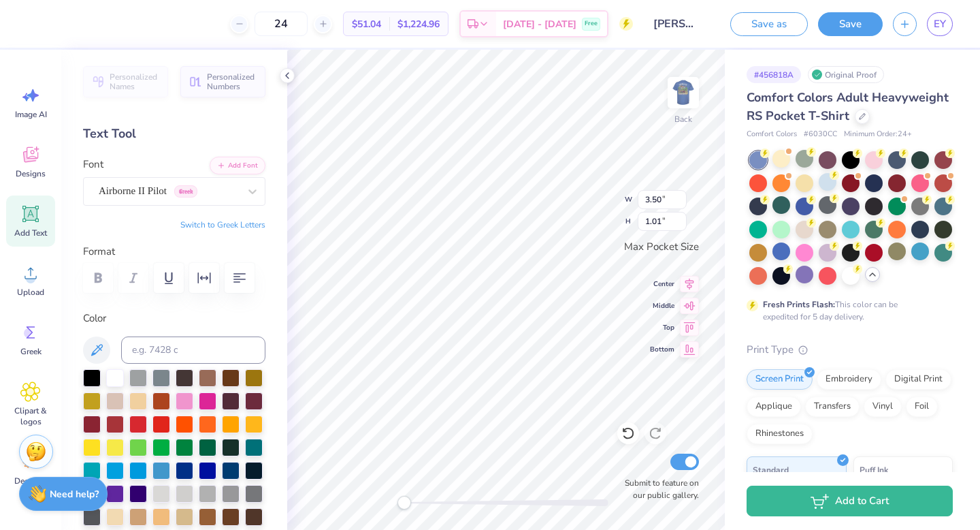
click at [212, 227] on button "Switch to Greek Letters" at bounding box center [222, 224] width 85 height 11
type textarea "σπ"
click at [571, 191] on div "Back W 2.65 2.65 " H 1.77 1.77 " Max Pocket Size Center Middle Top Bottom Submi…" at bounding box center [506, 290] width 438 height 480
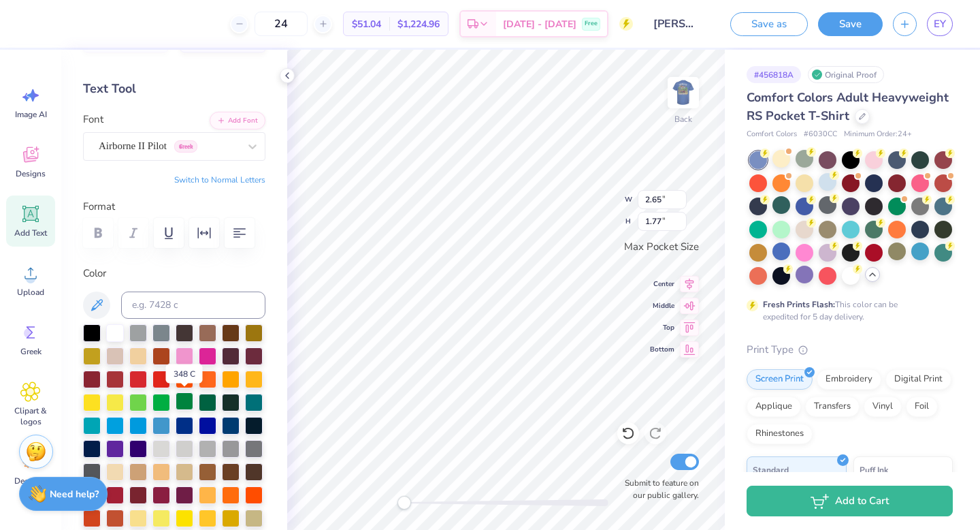
scroll to position [46, 0]
click at [163, 444] on div at bounding box center [162, 447] width 18 height 18
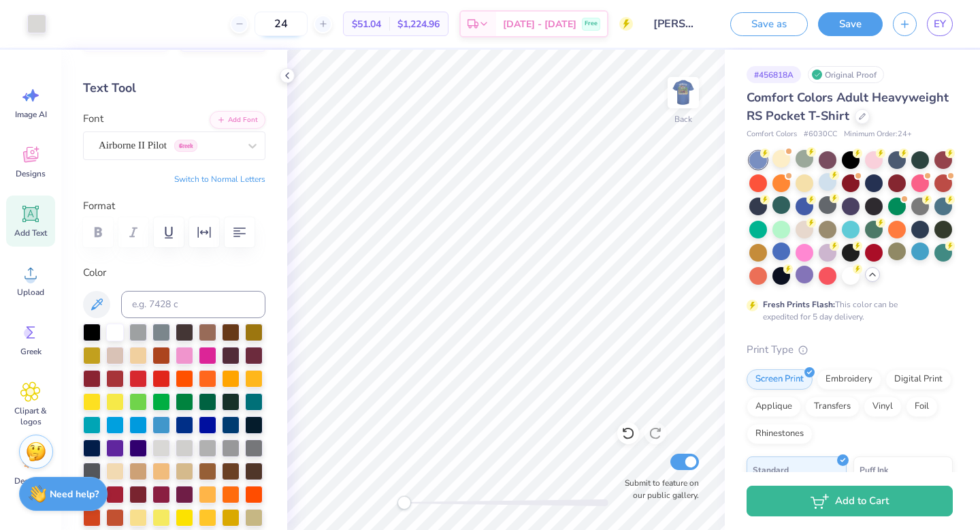
click at [302, 27] on input "24" at bounding box center [281, 24] width 53 height 25
drag, startPoint x: 305, startPoint y: 24, endPoint x: 295, endPoint y: 24, distance: 9.5
click at [295, 24] on input "24" at bounding box center [281, 24] width 53 height 25
click at [846, 26] on button "Save" at bounding box center [850, 22] width 65 height 24
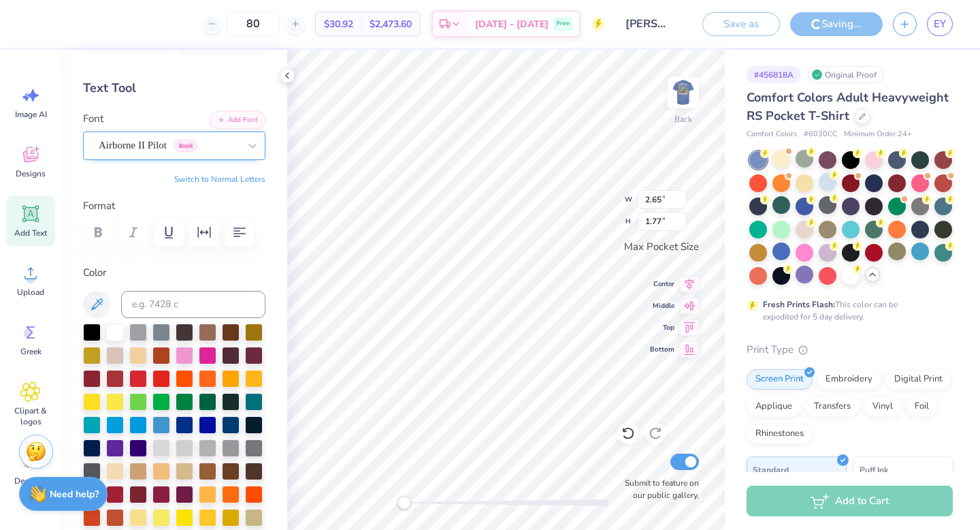
click at [148, 146] on div "Airborne II Pilot Greek" at bounding box center [168, 145] width 143 height 21
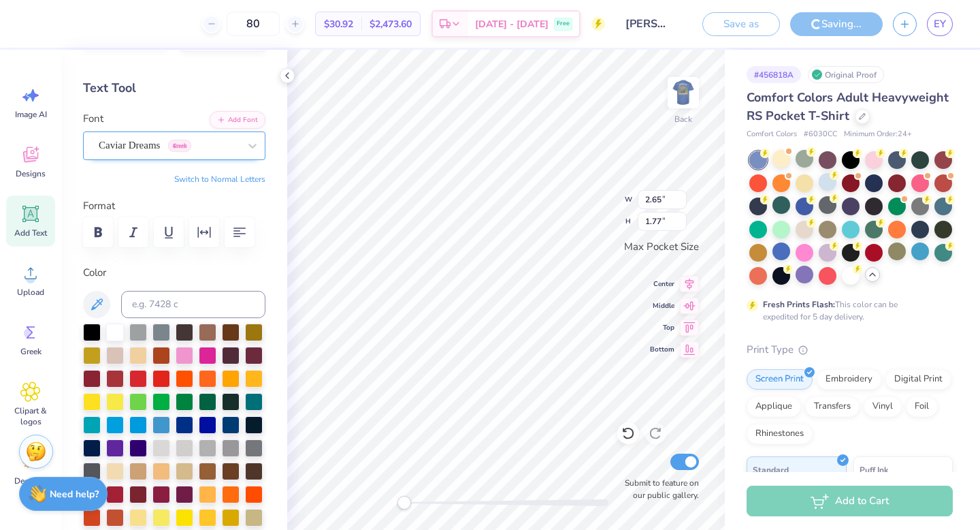
click at [118, 150] on div "Caviar Dreams Greek" at bounding box center [168, 145] width 143 height 21
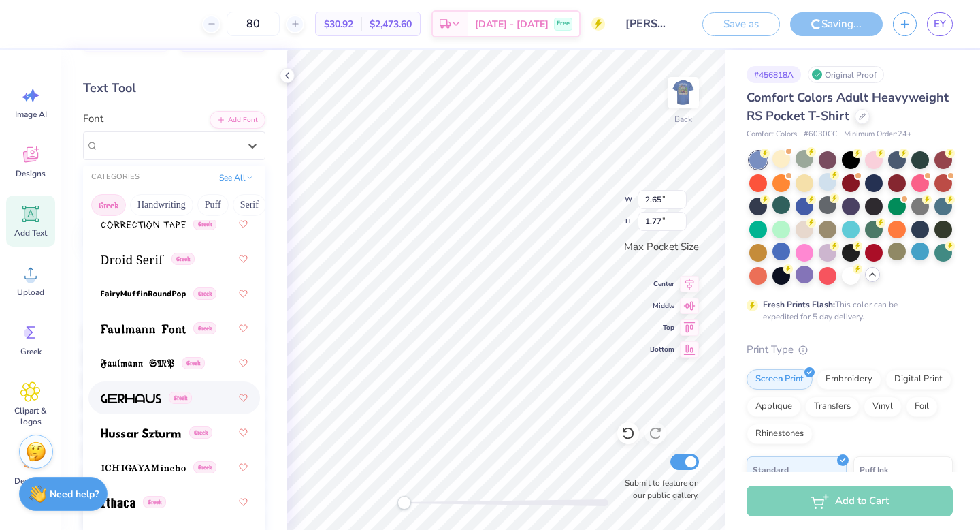
scroll to position [560, 0]
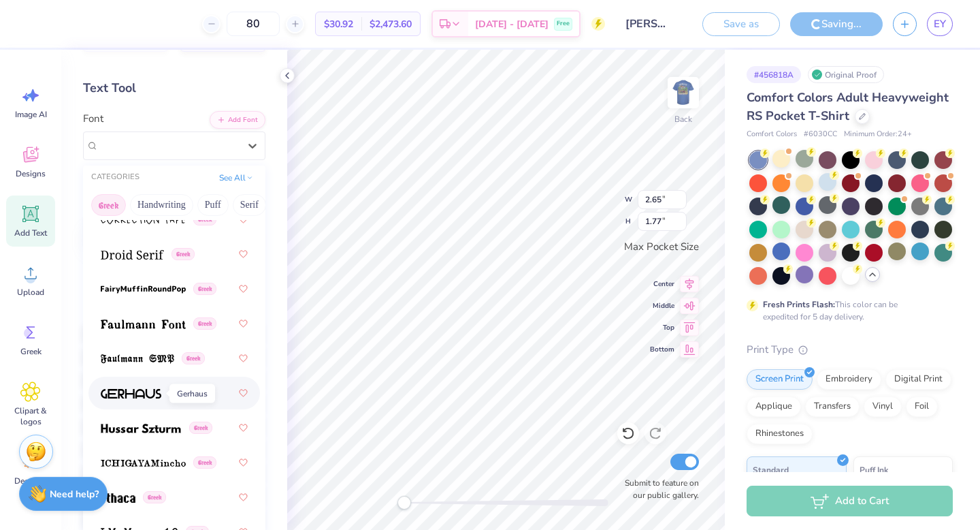
click at [135, 398] on img at bounding box center [131, 394] width 61 height 10
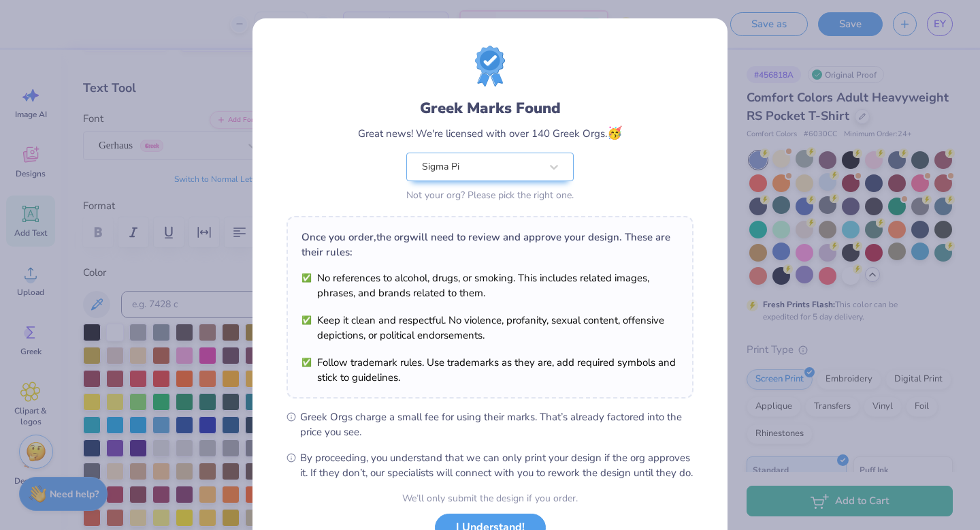
scroll to position [108, 0]
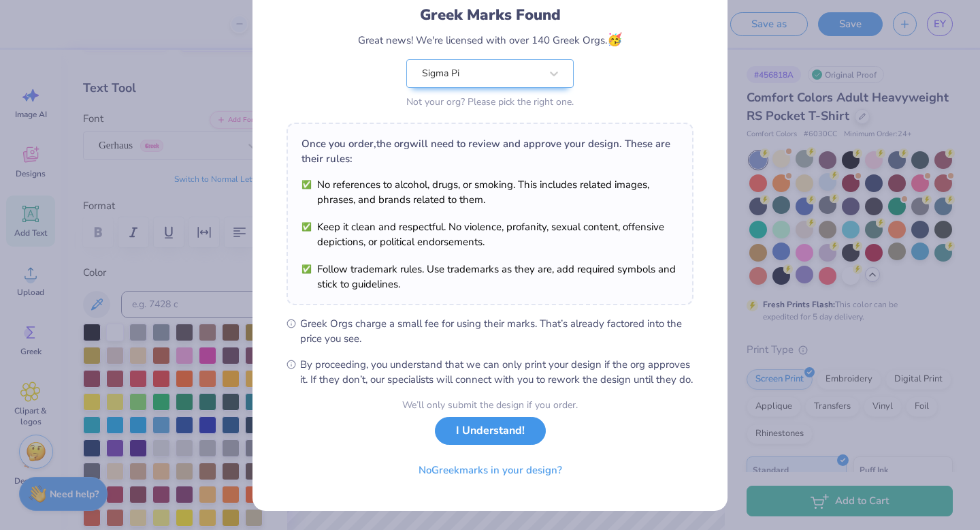
click at [477, 434] on button "I Understand!" at bounding box center [490, 431] width 111 height 28
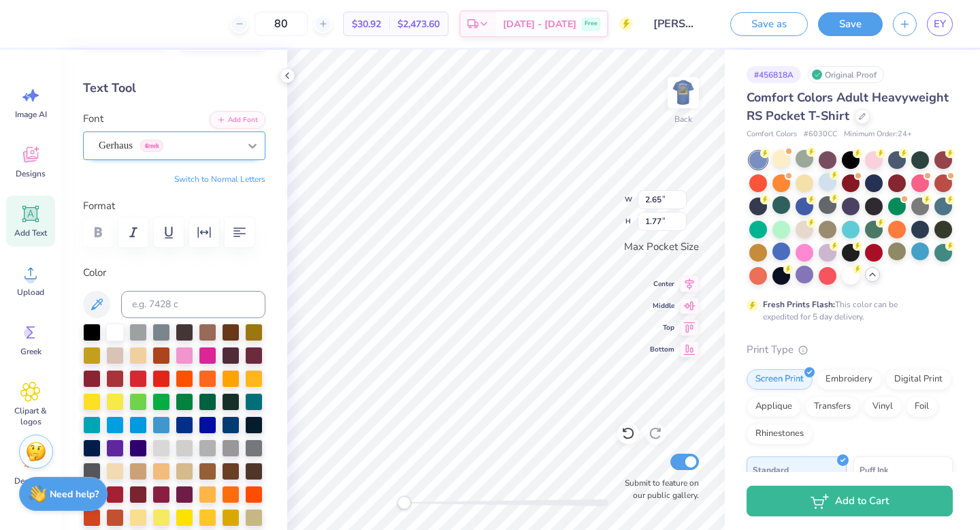
click at [246, 150] on icon at bounding box center [253, 146] width 14 height 14
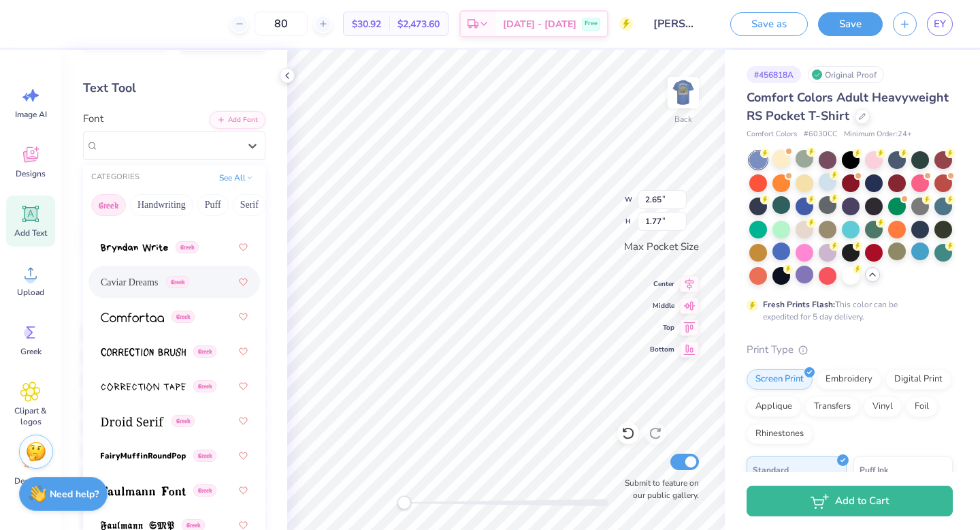
scroll to position [394, 0]
click at [143, 285] on span "Caviar Dreams" at bounding box center [129, 281] width 57 height 14
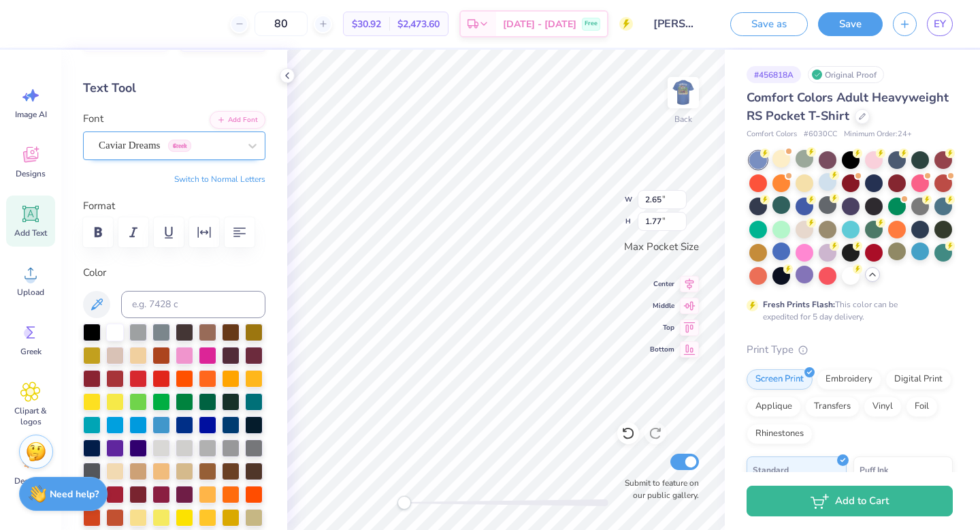
click at [127, 143] on div "Caviar Dreams Greek" at bounding box center [168, 145] width 143 height 21
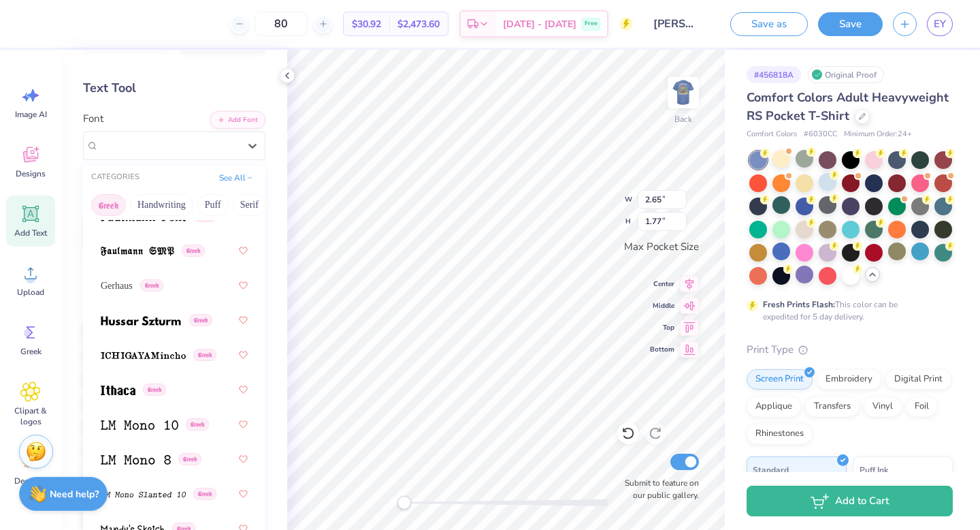
scroll to position [1324, 0]
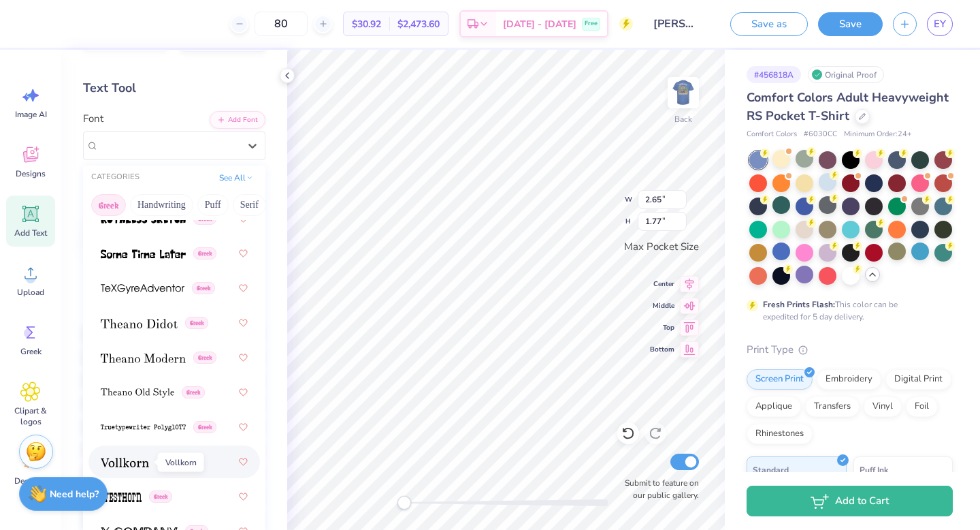
click at [133, 464] on img at bounding box center [125, 463] width 48 height 10
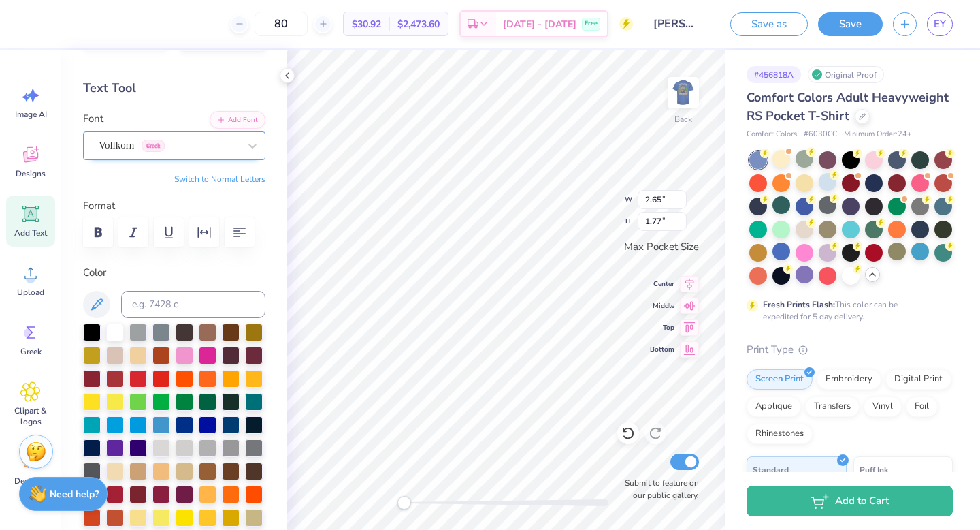
click at [129, 148] on div "Vollkorn Greek" at bounding box center [168, 145] width 143 height 21
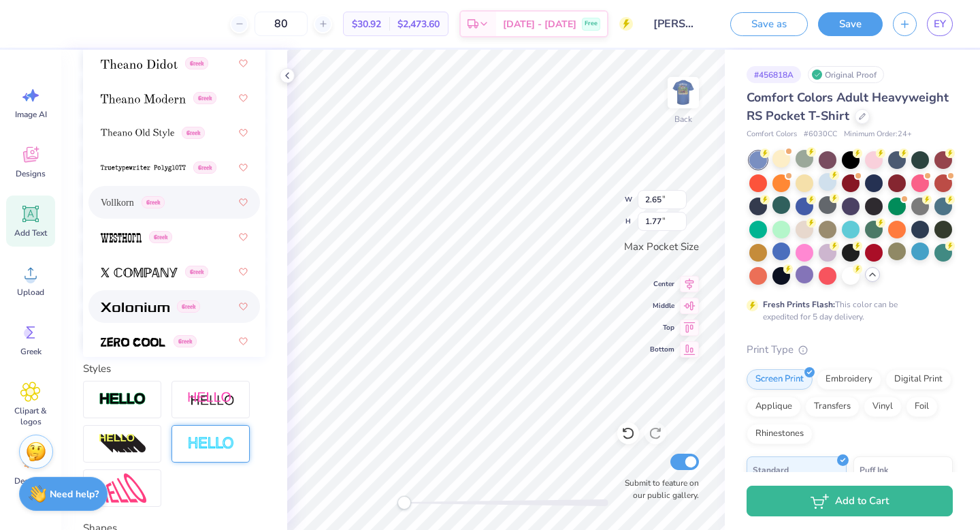
scroll to position [1308, 0]
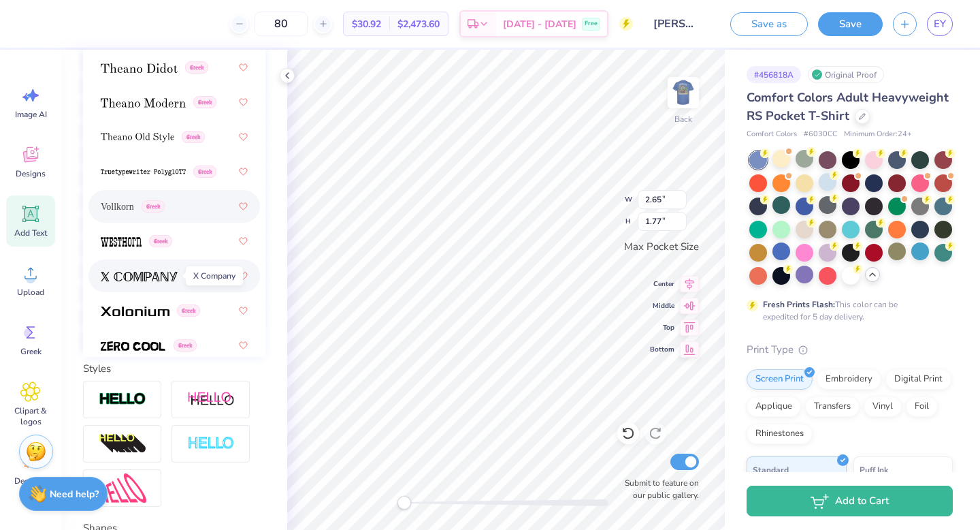
click at [151, 272] on img at bounding box center [139, 277] width 77 height 10
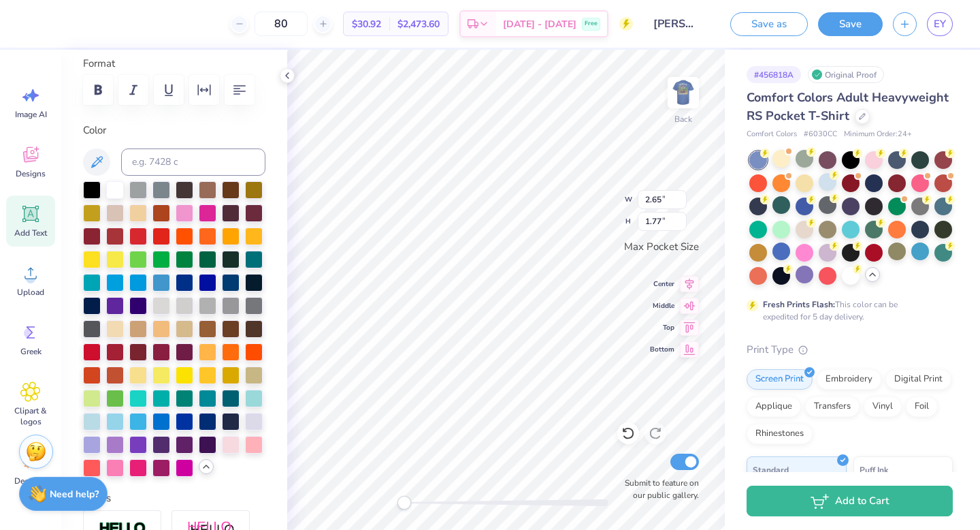
scroll to position [0, 0]
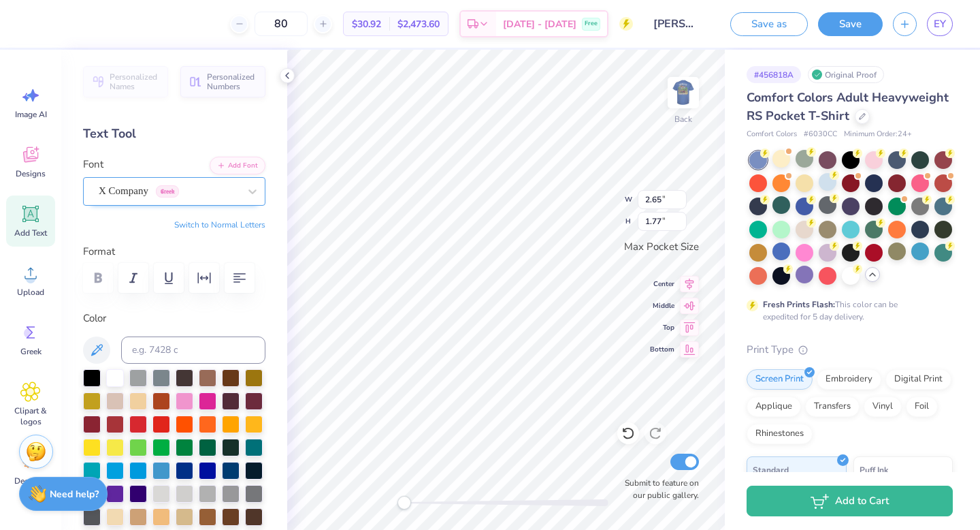
click at [132, 189] on div "X Company Greek" at bounding box center [168, 190] width 143 height 21
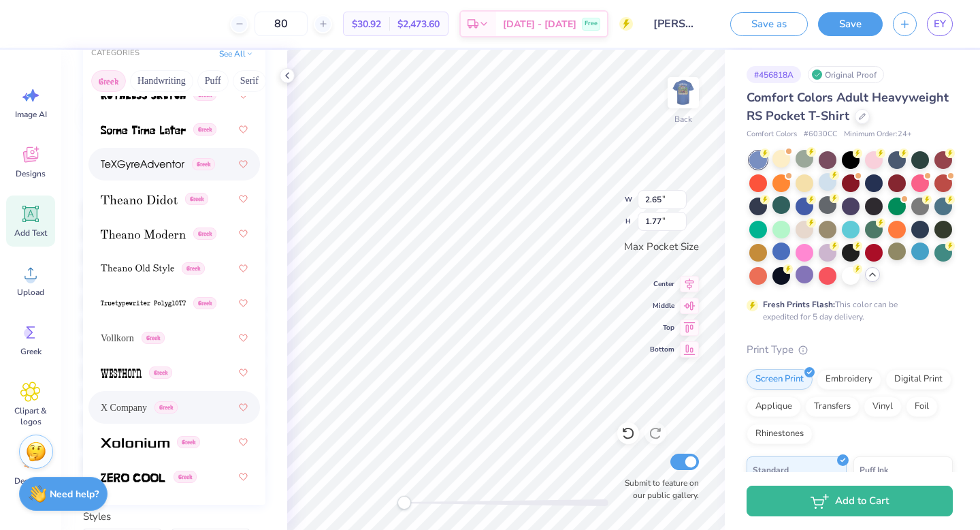
scroll to position [179, 0]
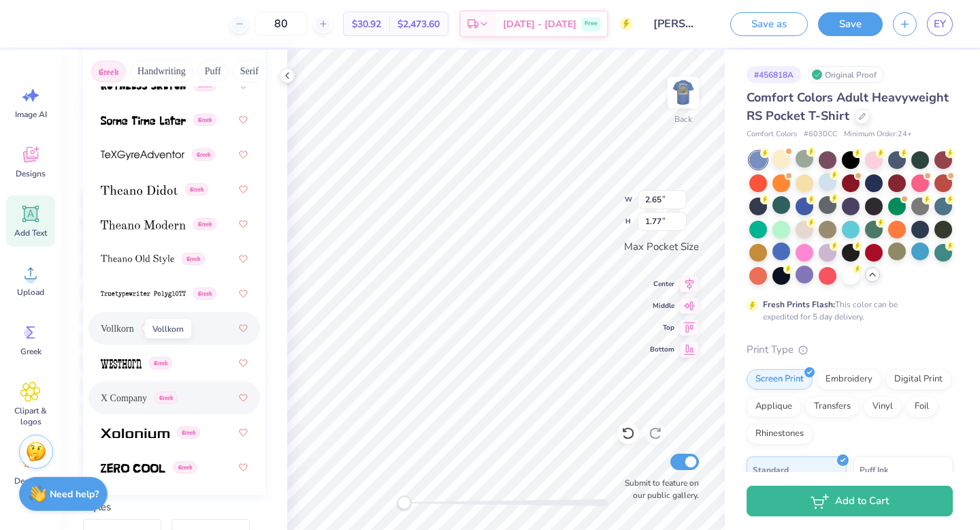
click at [119, 323] on span "Vollkorn" at bounding box center [117, 328] width 33 height 14
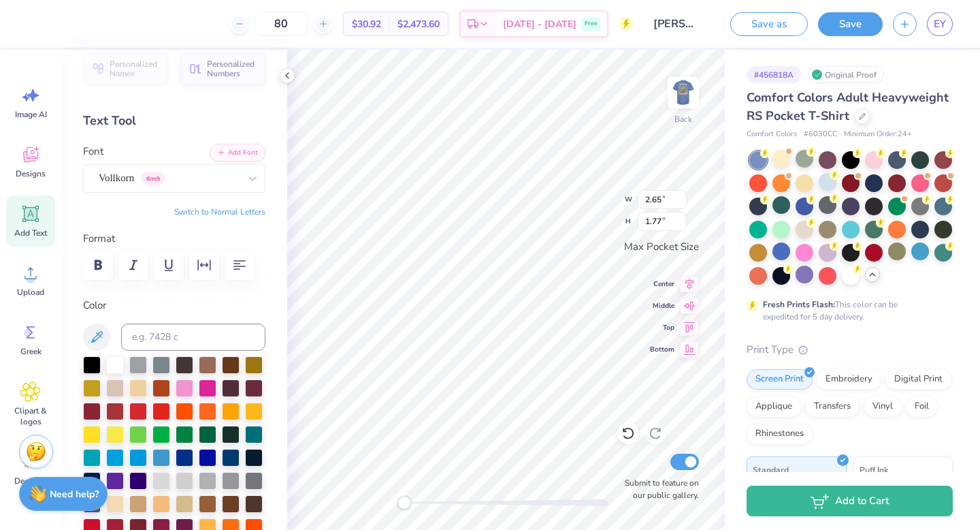
scroll to position [0, 0]
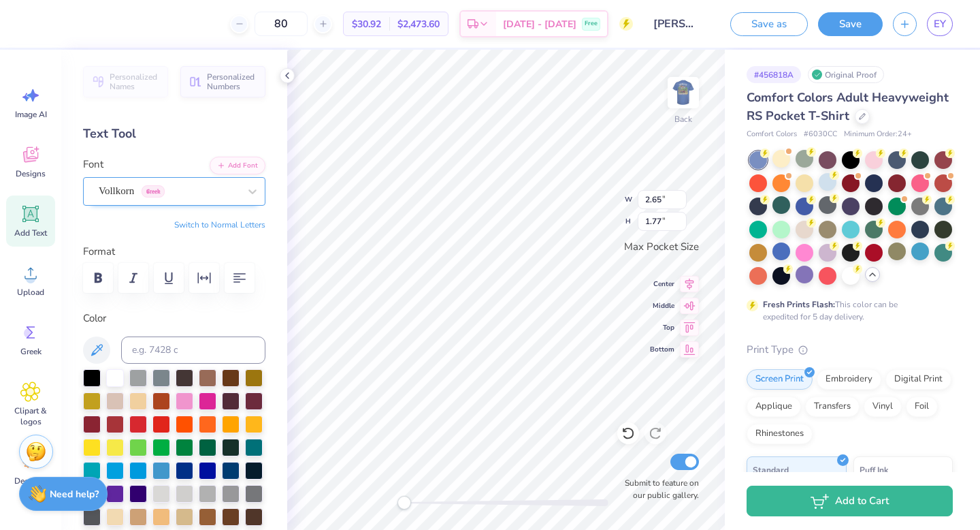
click at [118, 187] on div "Vollkorn Greek" at bounding box center [168, 190] width 143 height 21
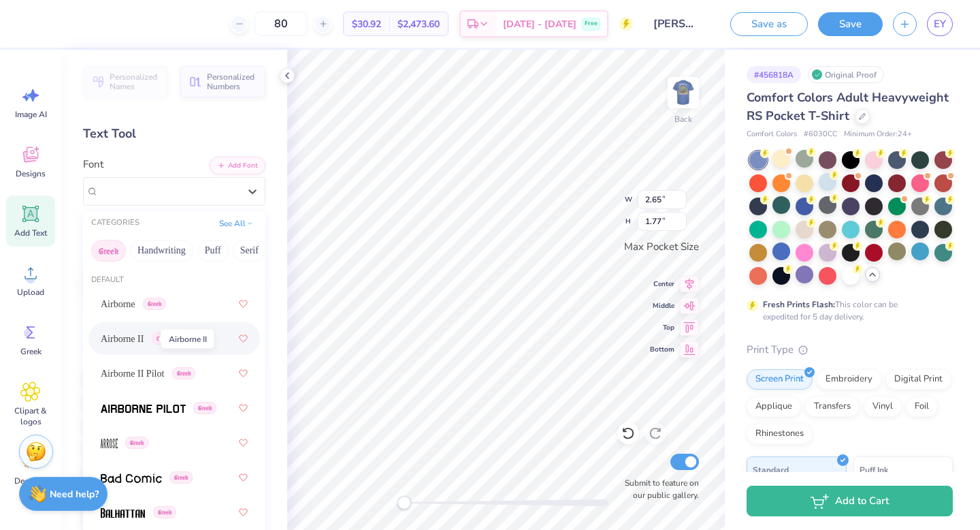
click at [140, 332] on span "Airborne II" at bounding box center [122, 339] width 43 height 14
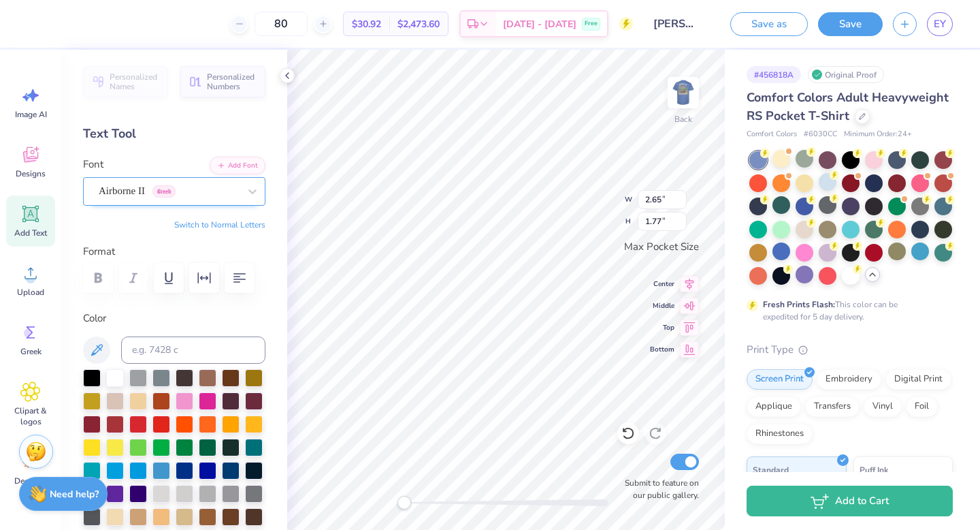
click at [125, 199] on div at bounding box center [169, 191] width 140 height 18
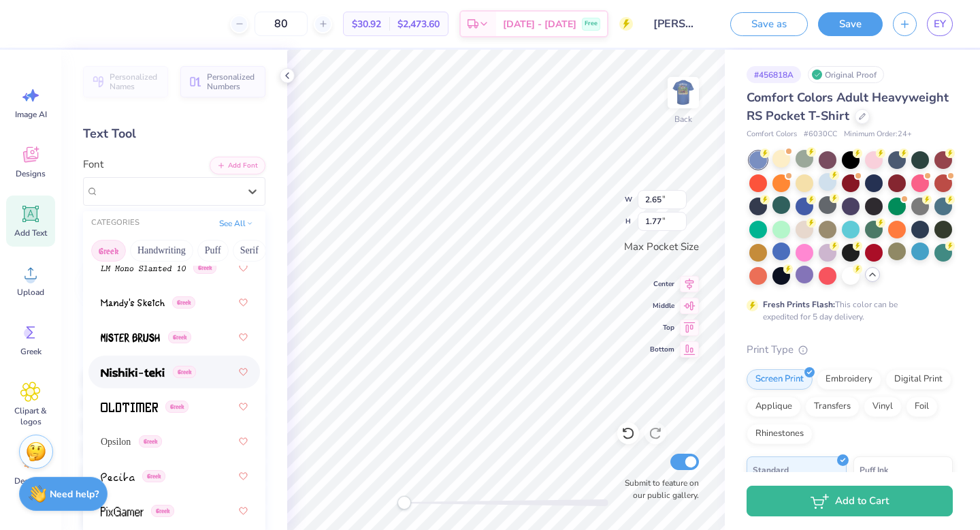
scroll to position [993, 0]
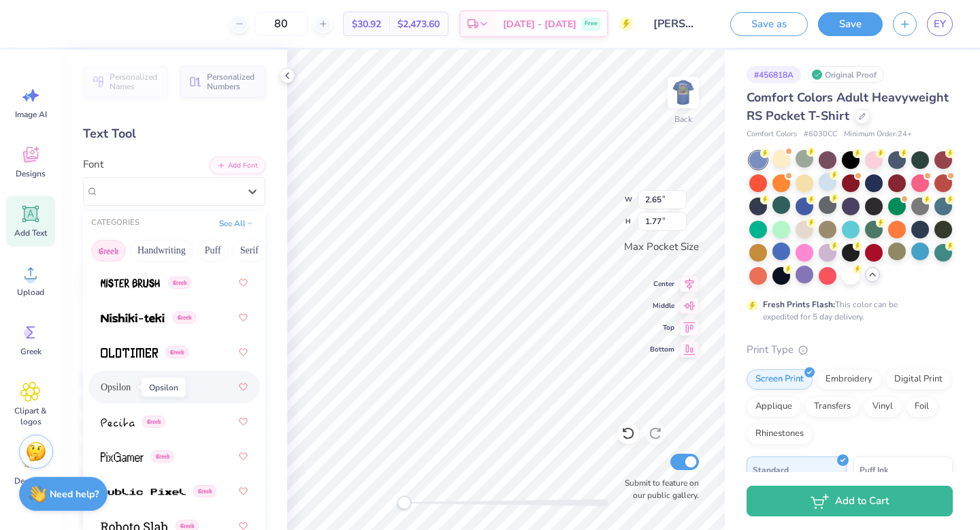
click at [118, 385] on span "Opsilon" at bounding box center [116, 387] width 30 height 14
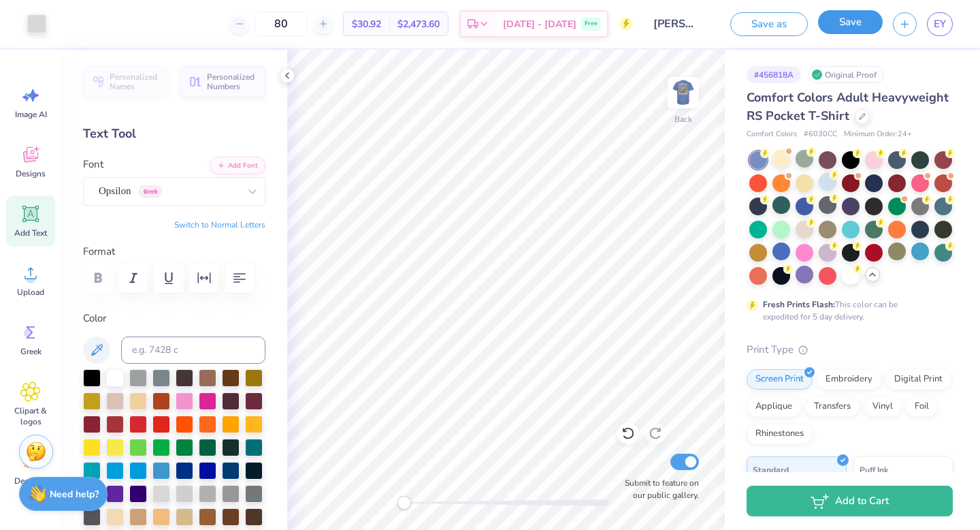
click at [840, 28] on button "Save" at bounding box center [850, 22] width 65 height 24
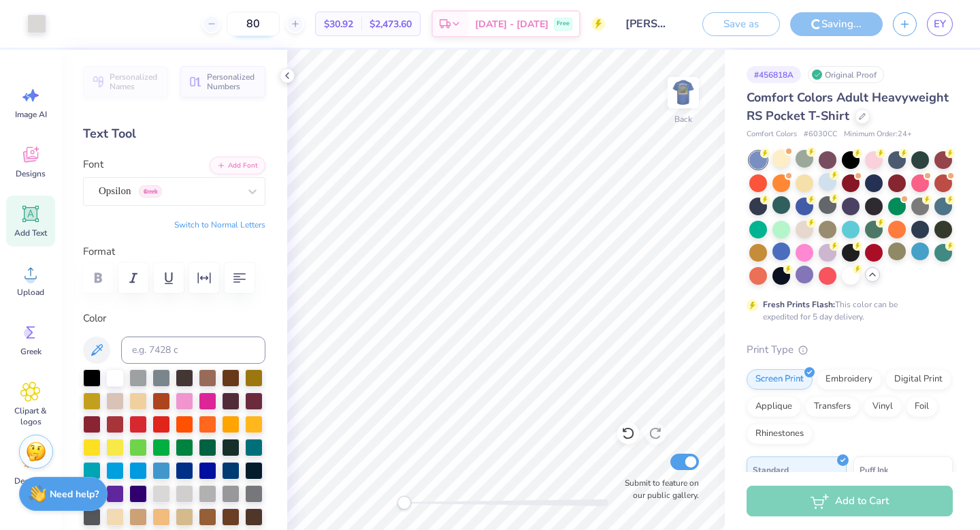
click at [274, 23] on input "80" at bounding box center [253, 24] width 53 height 25
type input "0"
click at [280, 21] on input "25" at bounding box center [253, 24] width 53 height 25
click at [279, 19] on div "25" at bounding box center [305, 24] width 102 height 25
click at [274, 22] on input "25" at bounding box center [253, 24] width 53 height 25
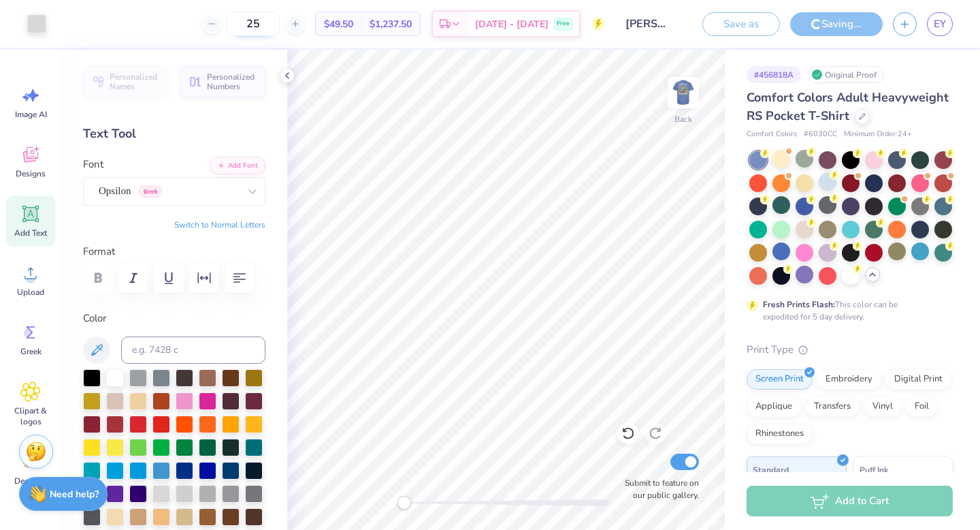
click at [277, 22] on input "25" at bounding box center [253, 24] width 53 height 25
type input "2"
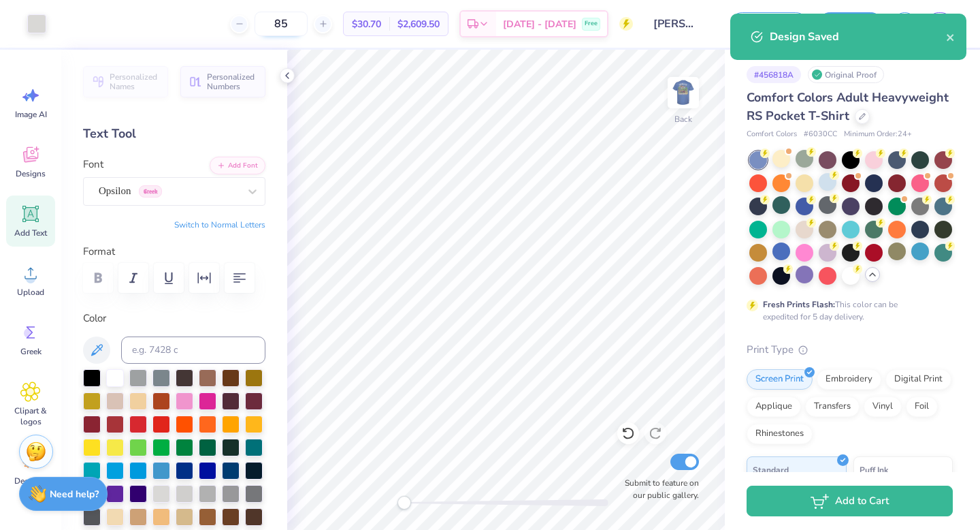
type input "85"
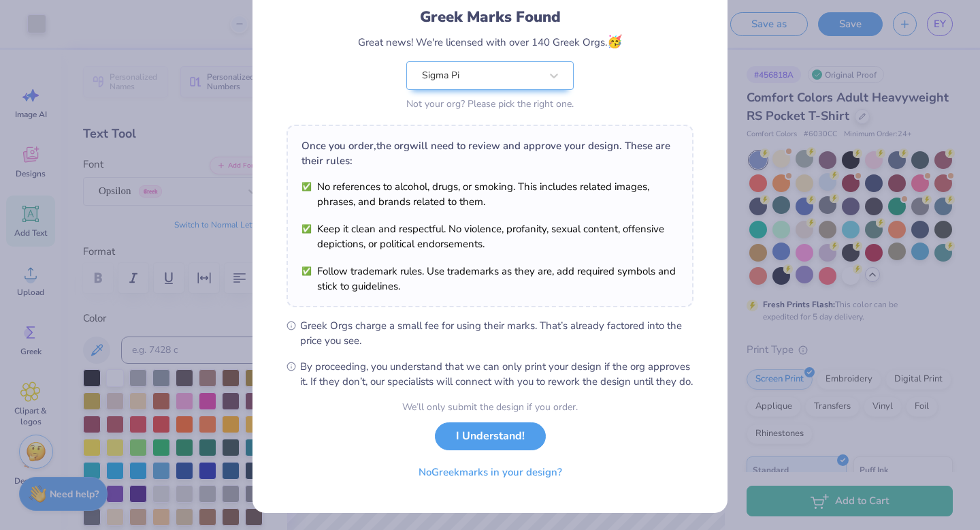
scroll to position [108, 0]
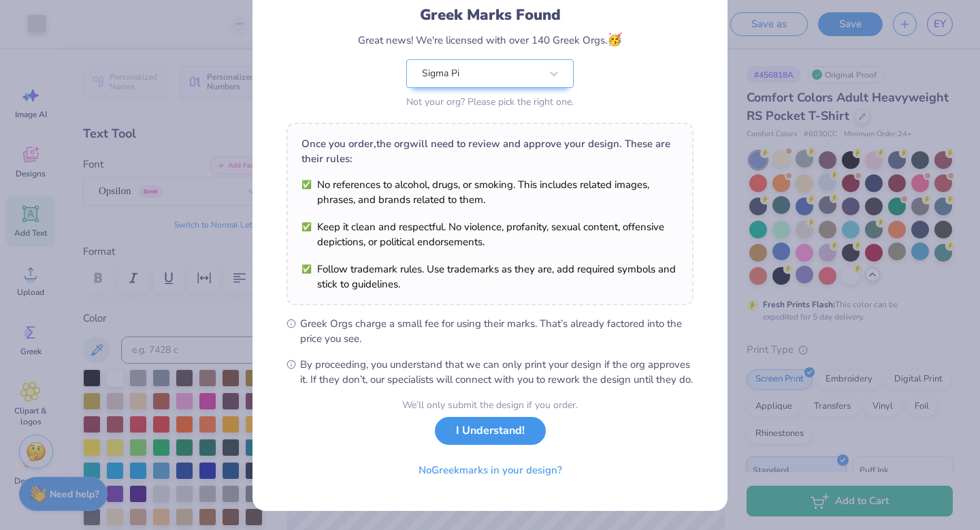
click at [512, 441] on button "I Understand!" at bounding box center [490, 431] width 111 height 28
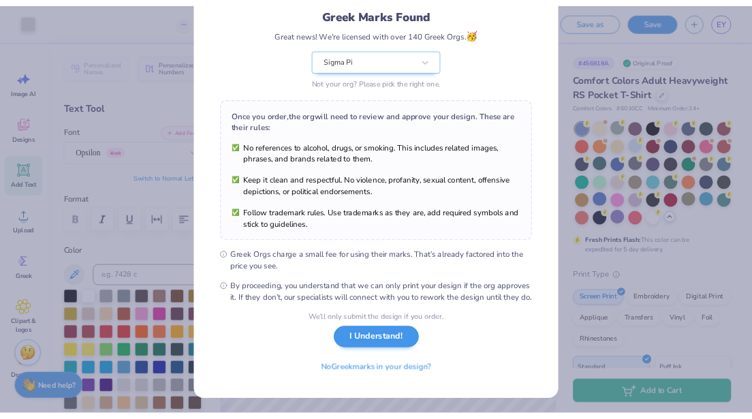
scroll to position [0, 0]
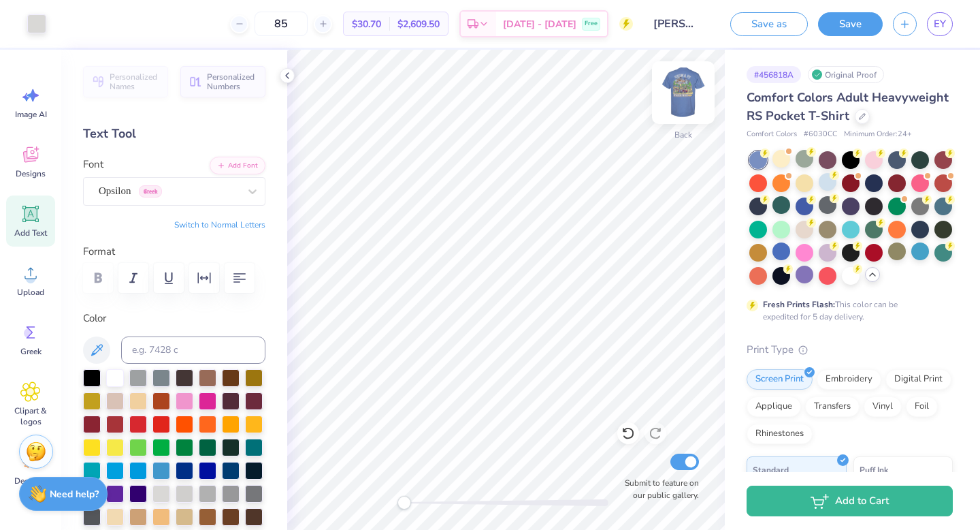
click at [680, 99] on img at bounding box center [683, 92] width 54 height 54
